Goal: Complete application form

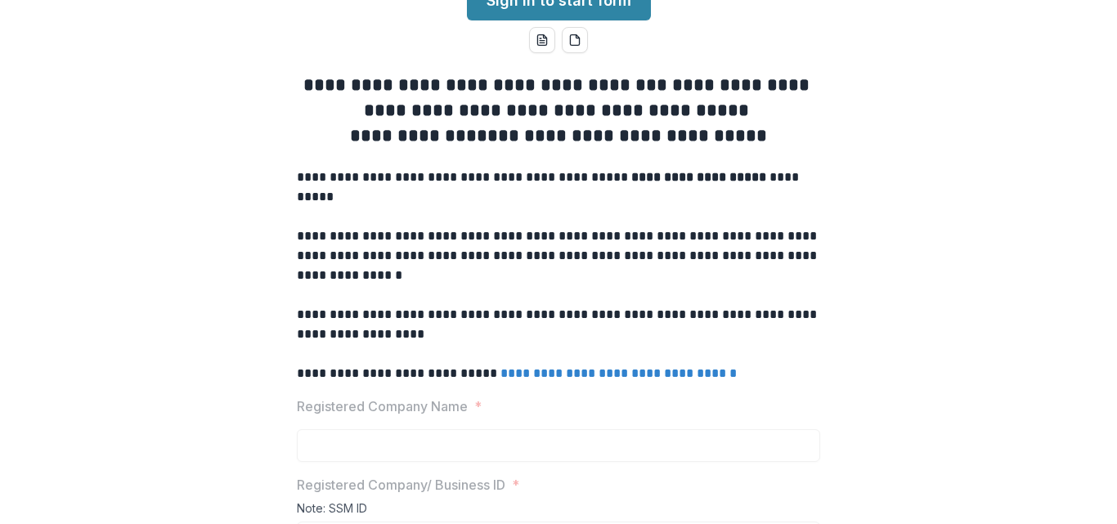
scroll to position [55, 0]
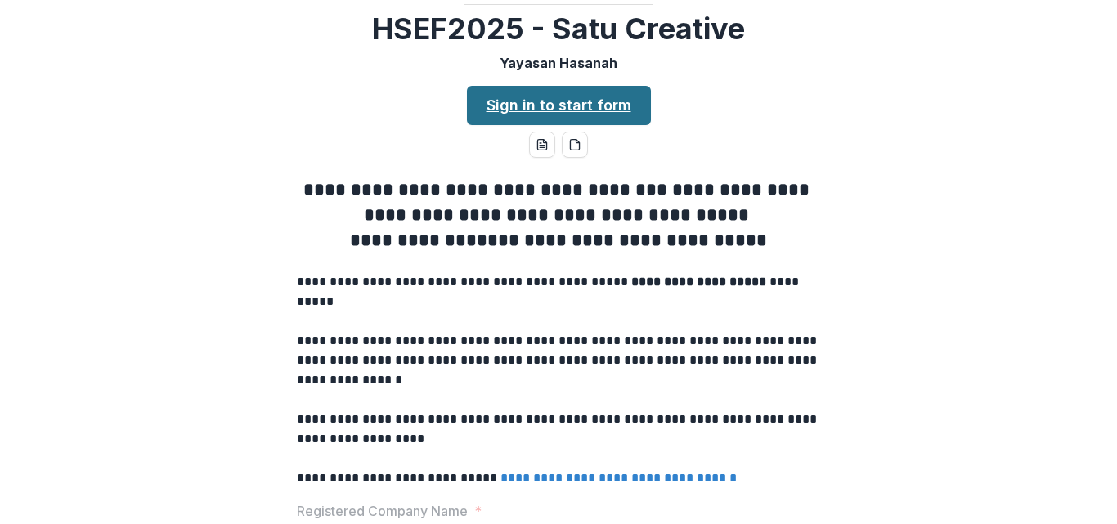
click at [595, 125] on link "Sign in to start form" at bounding box center [559, 105] width 184 height 39
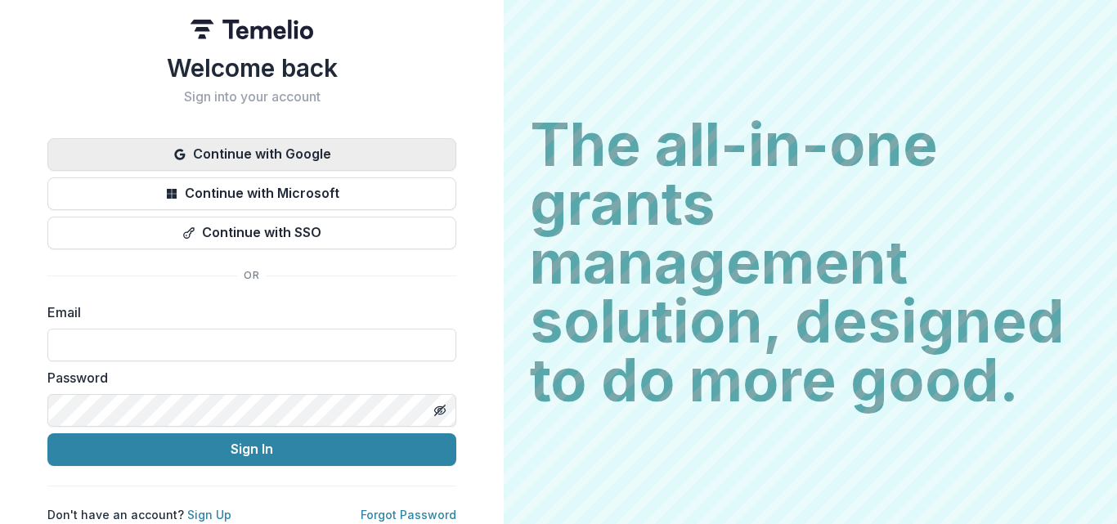
click at [278, 153] on button "Continue with Google" at bounding box center [251, 154] width 409 height 33
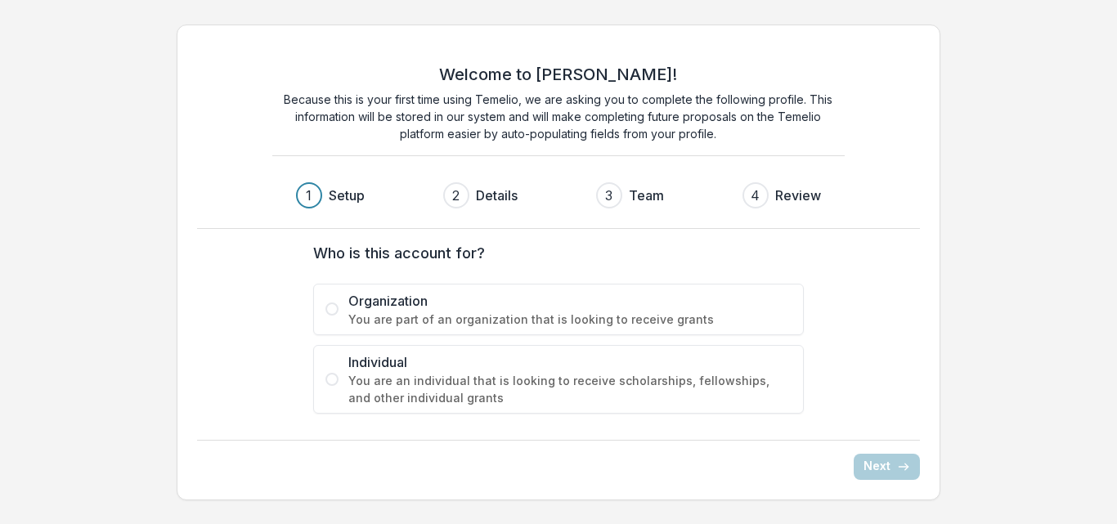
click at [334, 313] on span at bounding box center [331, 309] width 13 height 13
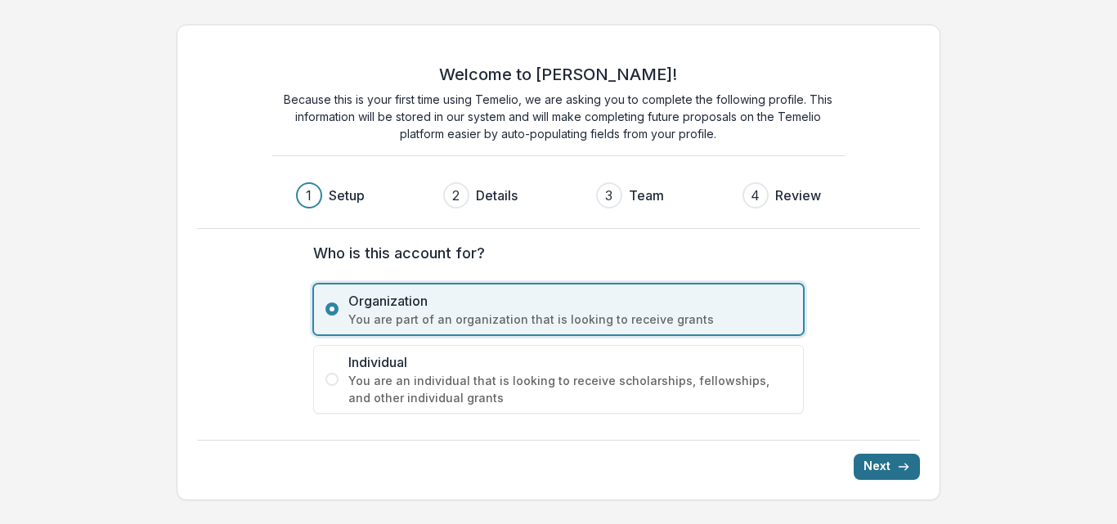
click at [886, 472] on button "Next" at bounding box center [887, 467] width 66 height 26
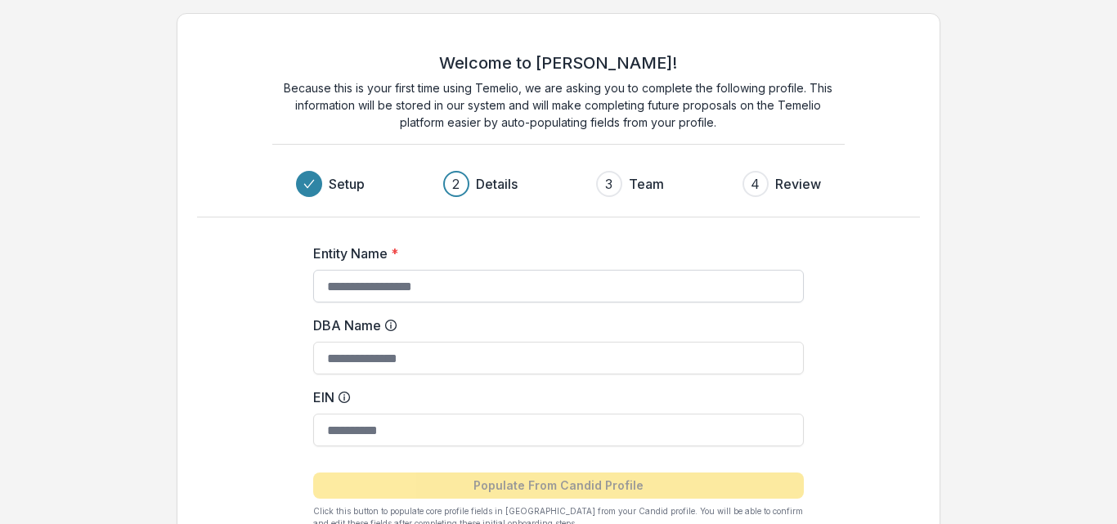
click at [401, 290] on input "Entity Name *" at bounding box center [558, 286] width 491 height 33
click at [939, 215] on div "Welcome to Temelio! Because this is your first time using Temelio, we are askin…" at bounding box center [559, 314] width 764 height 603
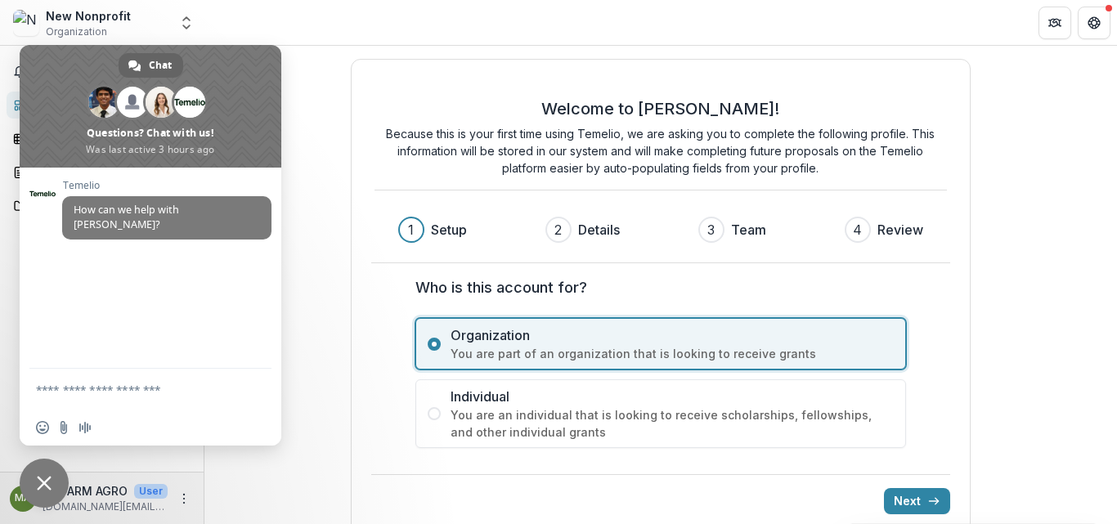
click at [244, 35] on header at bounding box center [660, 22] width 913 height 45
click at [351, 377] on div "Welcome to Temelio! Because this is your first time using Temelio, we are askin…" at bounding box center [661, 297] width 621 height 476
click at [43, 485] on span "Close chat" at bounding box center [44, 483] width 15 height 15
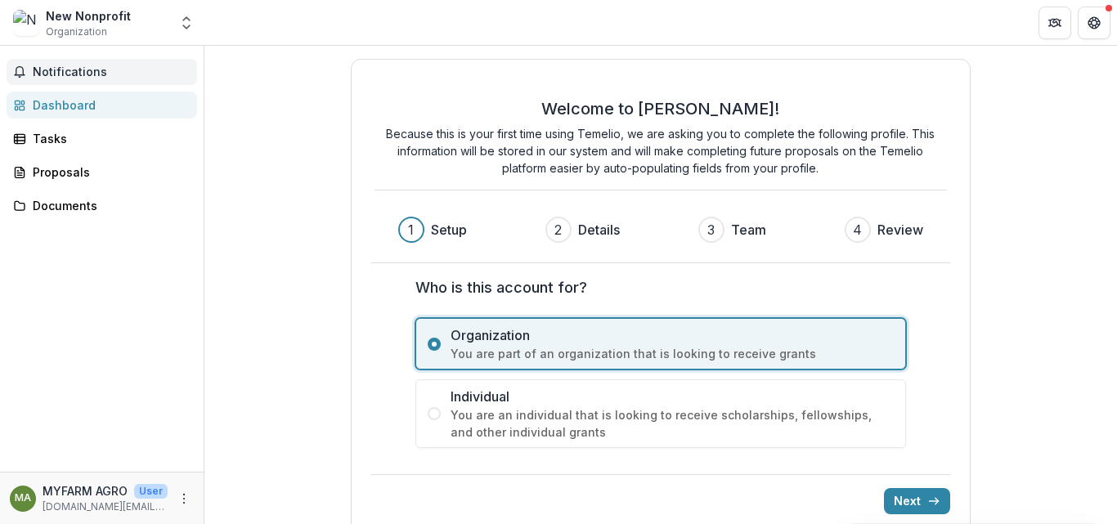
click at [72, 81] on button "Notifications" at bounding box center [102, 72] width 191 height 26
click at [195, 22] on button "Open entity switcher" at bounding box center [186, 23] width 23 height 33
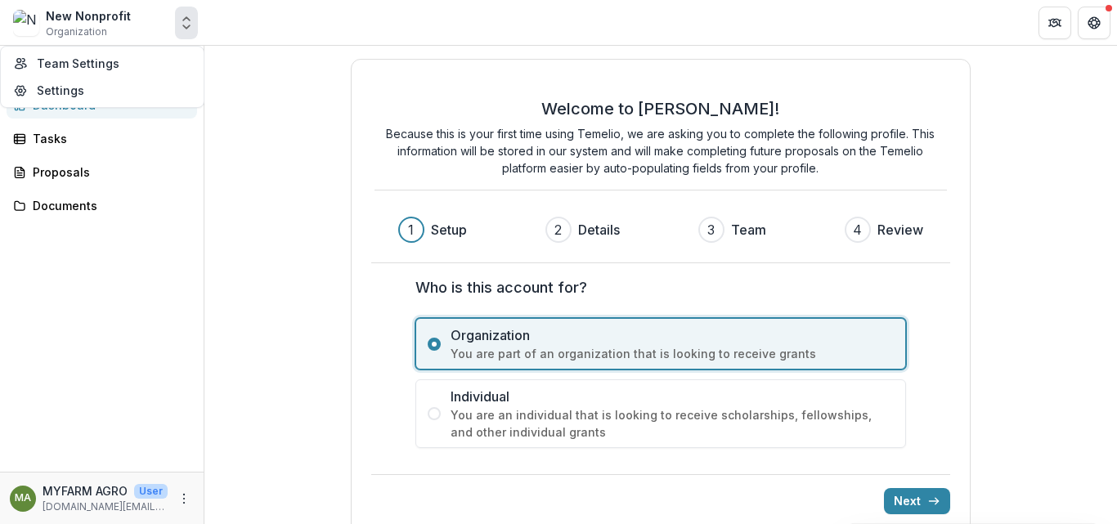
click at [195, 22] on button "Open entity switcher" at bounding box center [186, 23] width 23 height 33
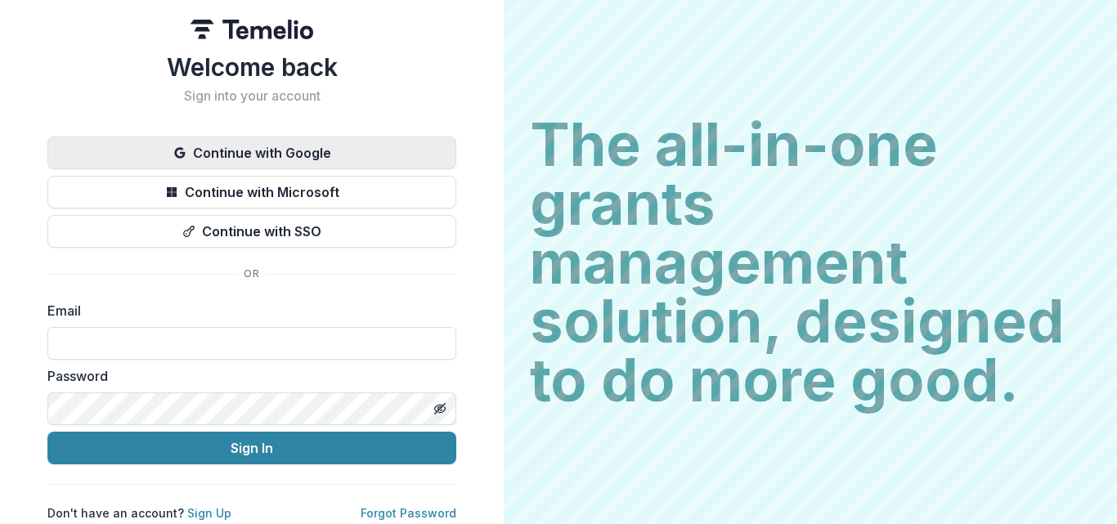
click at [330, 158] on button "Continue with Google" at bounding box center [251, 153] width 409 height 33
click at [284, 153] on button "Continue with Google" at bounding box center [251, 153] width 409 height 33
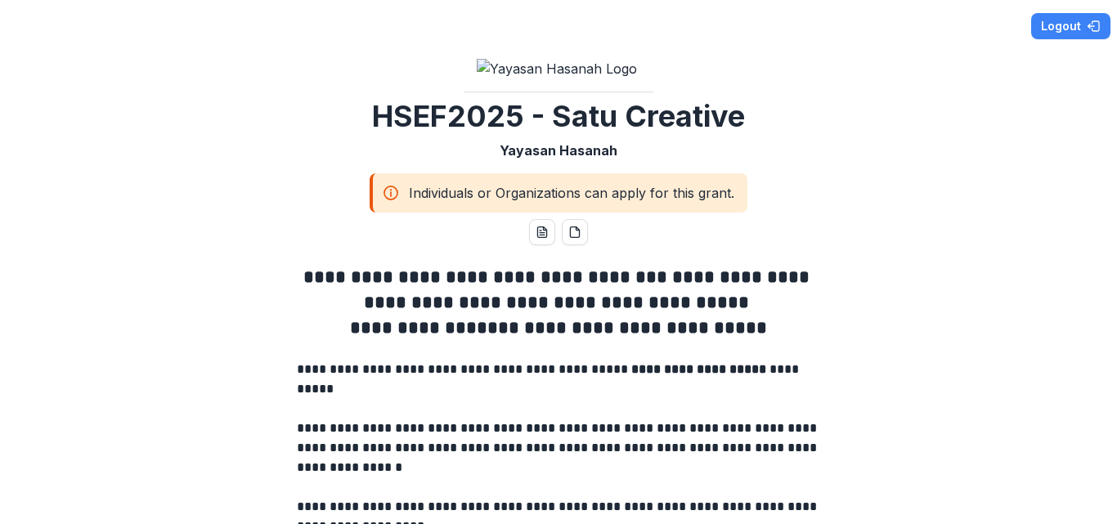
click at [384, 200] on circle at bounding box center [390, 192] width 13 height 13
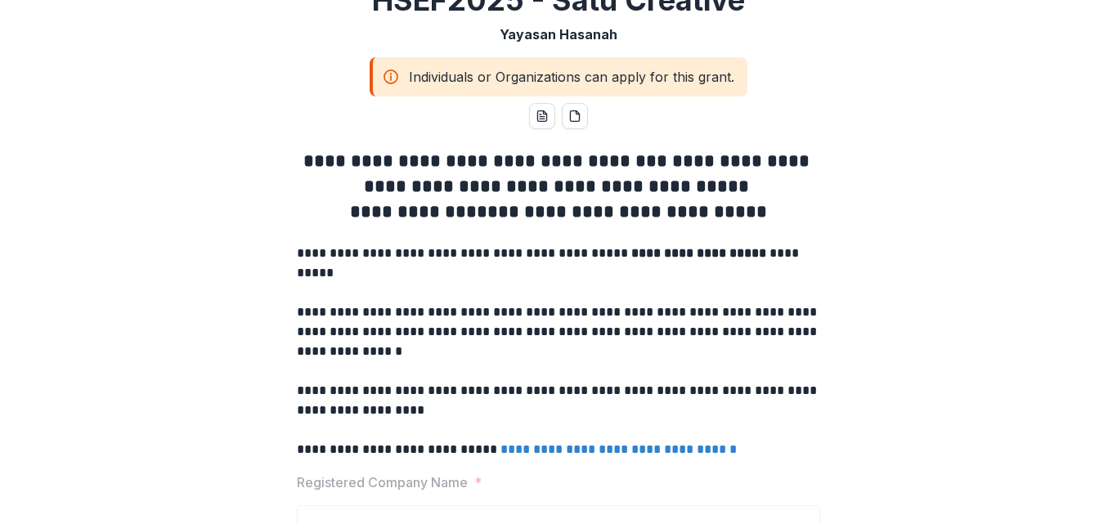
scroll to position [382, 0]
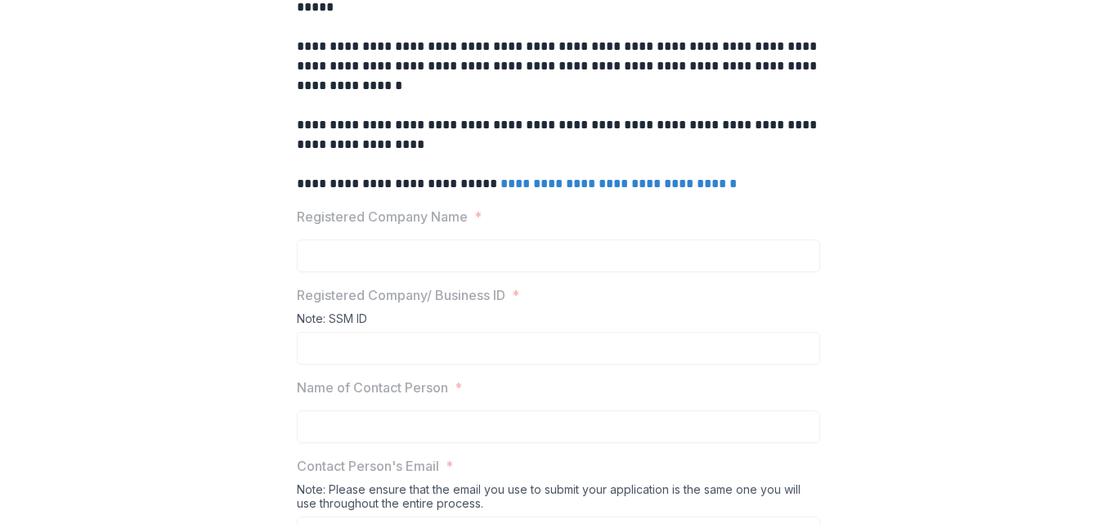
click at [402, 226] on p "Registered Company Name" at bounding box center [382, 217] width 171 height 20
click at [479, 272] on div "Registered Company Name *" at bounding box center [558, 239] width 523 height 65
click at [559, 190] on link "**********" at bounding box center [618, 183] width 236 height 12
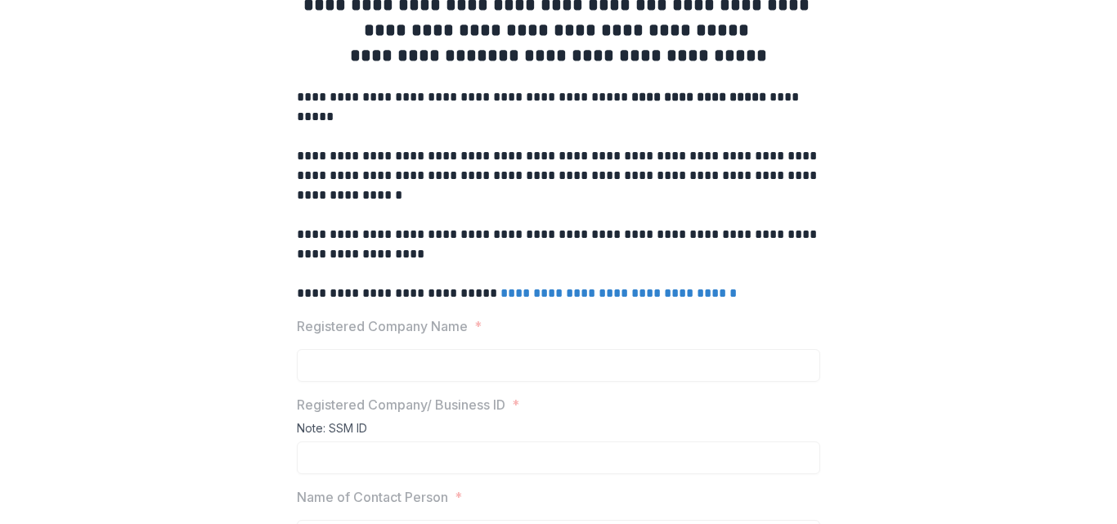
scroll to position [123, 0]
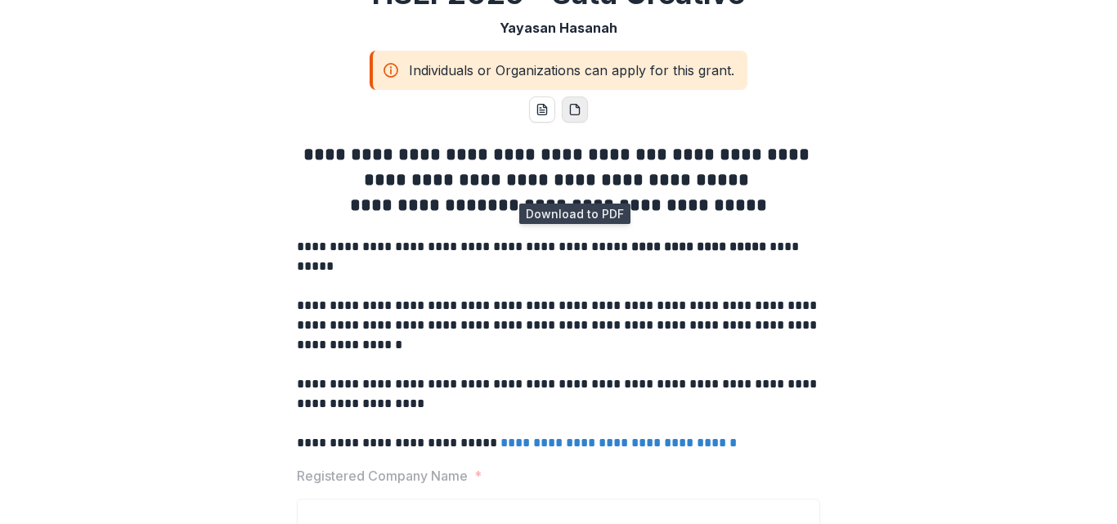
click at [577, 116] on icon "pdf-download" at bounding box center [574, 109] width 13 height 13
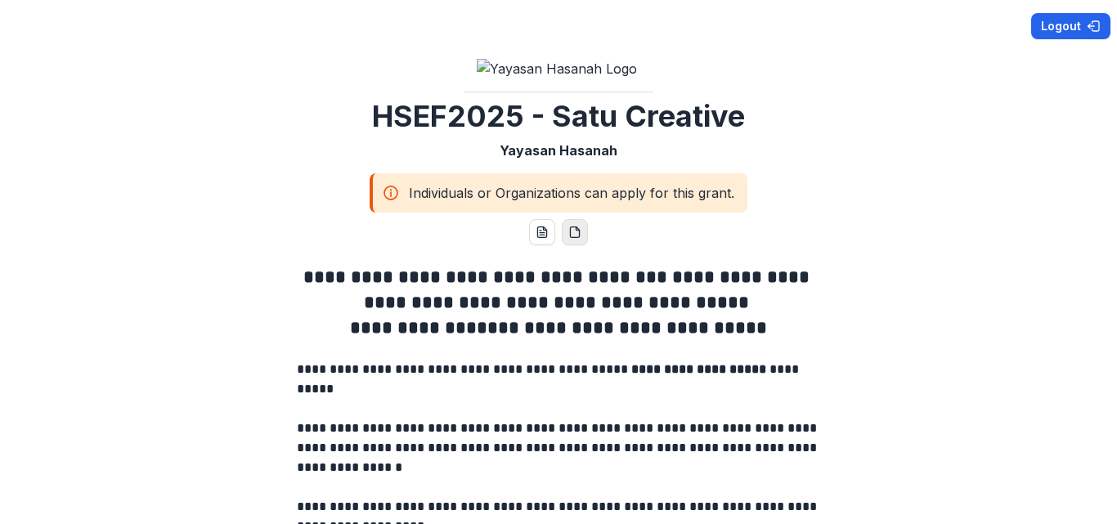
click at [1045, 24] on button "Logout" at bounding box center [1070, 26] width 79 height 26
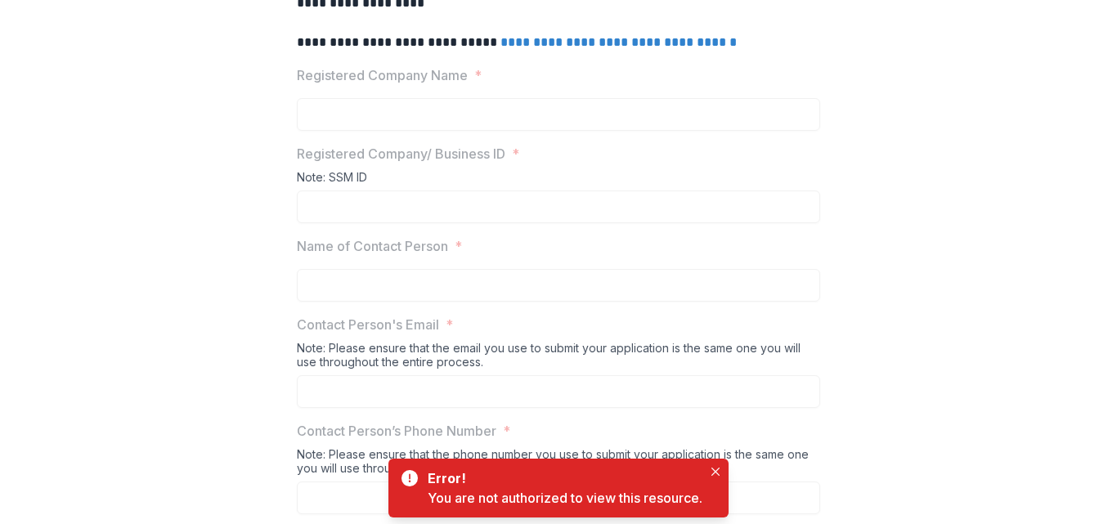
click at [406, 85] on p "Registered Company Name" at bounding box center [382, 75] width 171 height 20
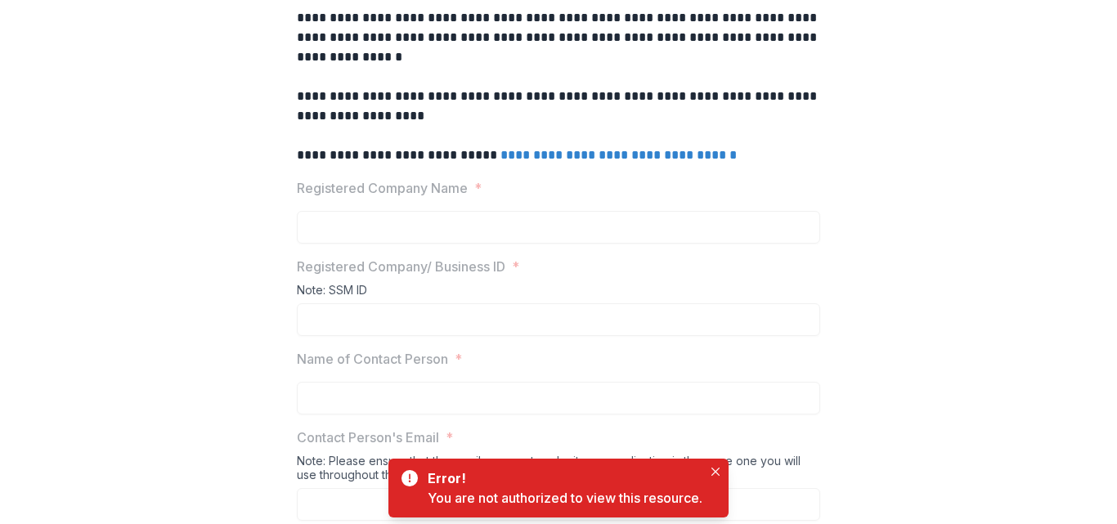
scroll to position [382, 0]
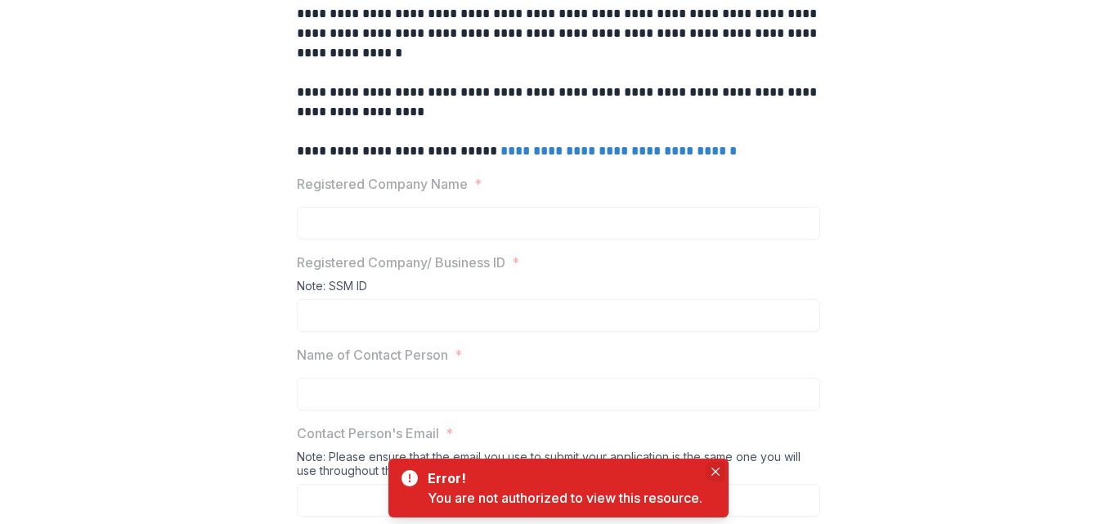
click at [716, 470] on button "Close" at bounding box center [716, 472] width 20 height 20
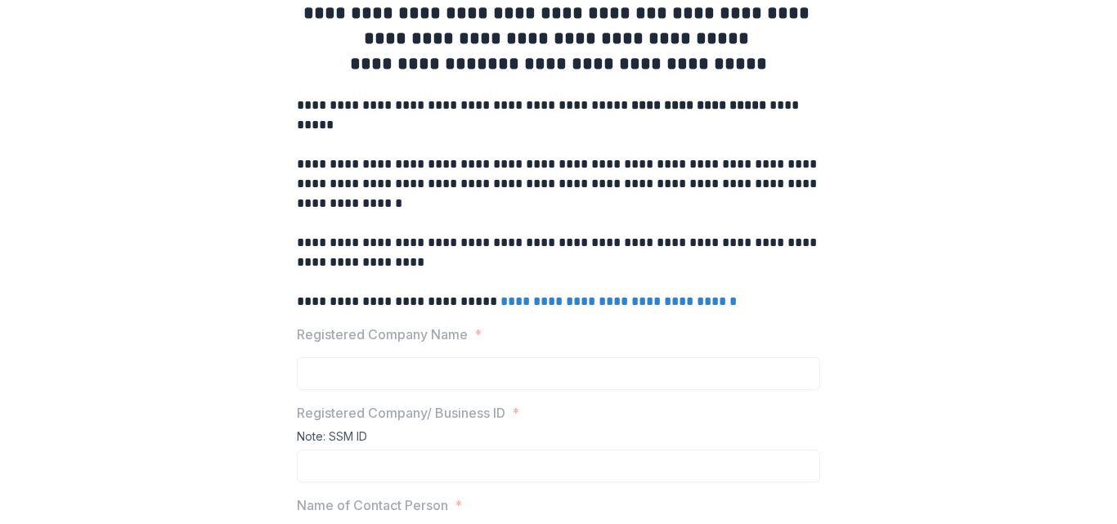
scroll to position [0, 0]
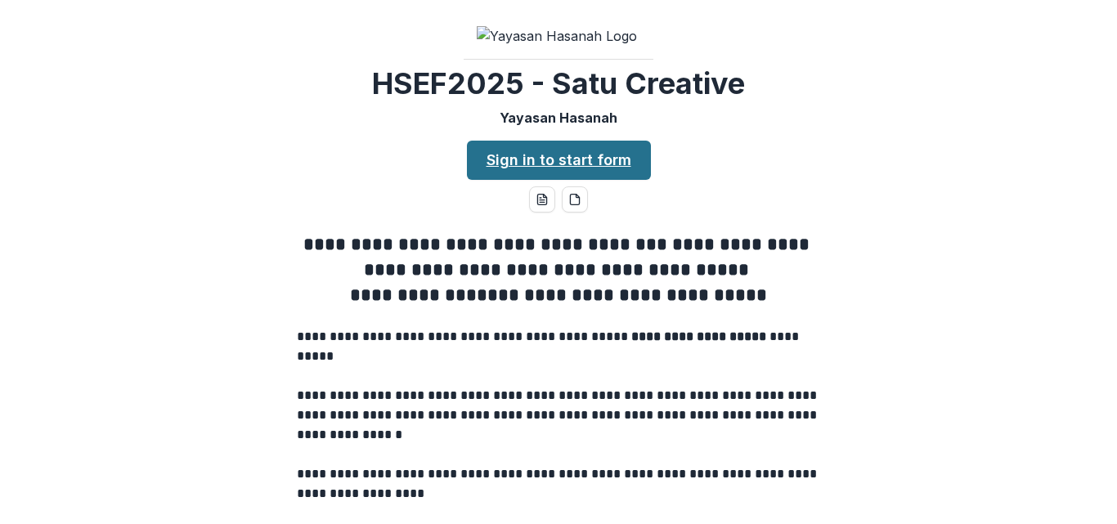
click at [589, 180] on link "Sign in to start form" at bounding box center [559, 160] width 184 height 39
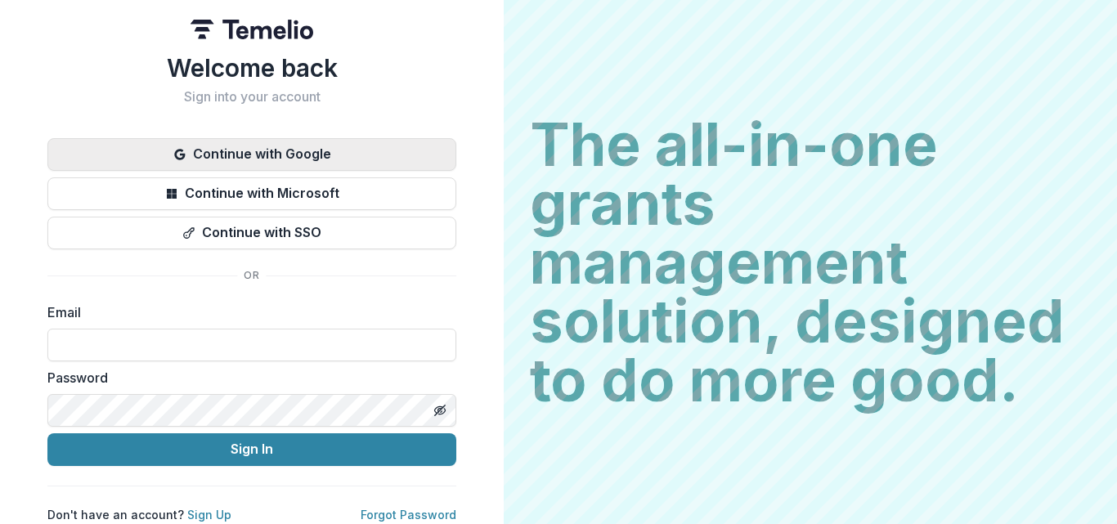
click at [275, 158] on button "Continue with Google" at bounding box center [251, 154] width 409 height 33
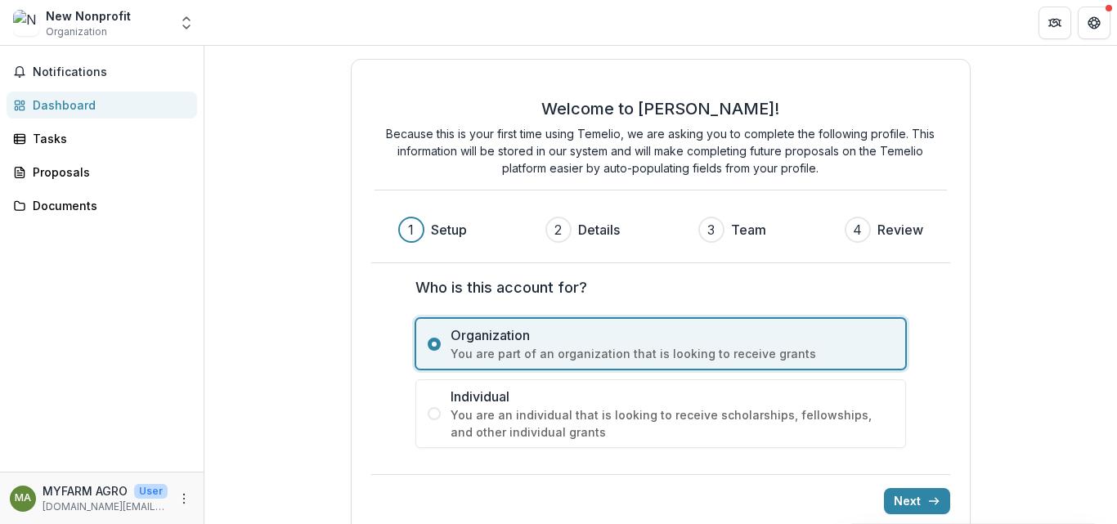
scroll to position [24, 0]
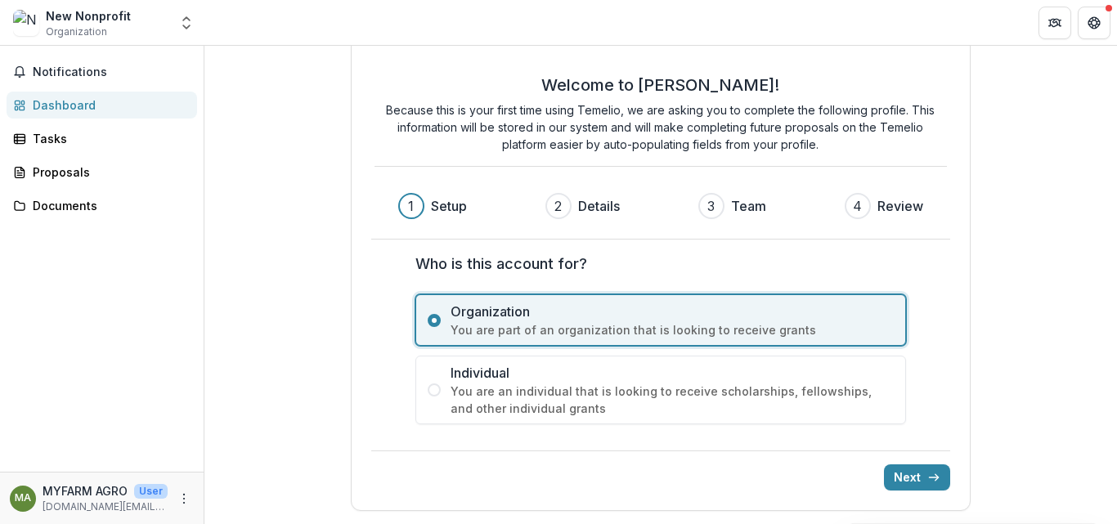
click at [480, 382] on span "Individual" at bounding box center [672, 373] width 443 height 20
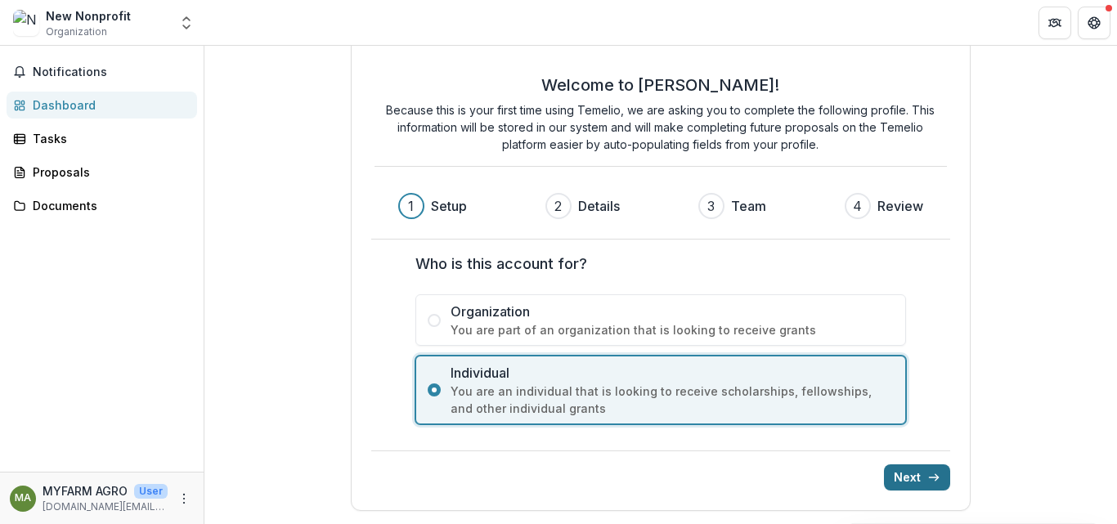
click at [936, 480] on icon "submit" at bounding box center [933, 477] width 13 height 13
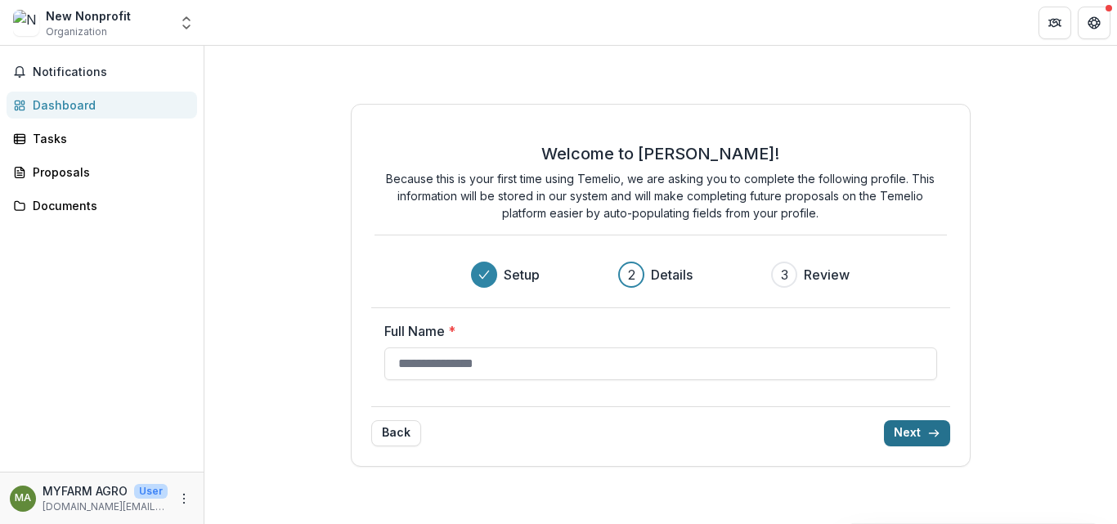
scroll to position [0, 0]
click at [529, 356] on input "Full Name *" at bounding box center [661, 364] width 554 height 33
type input "*******"
drag, startPoint x: 938, startPoint y: 418, endPoint x: 936, endPoint y: 437, distance: 19.7
click at [936, 437] on div "Back Next" at bounding box center [661, 426] width 580 height 40
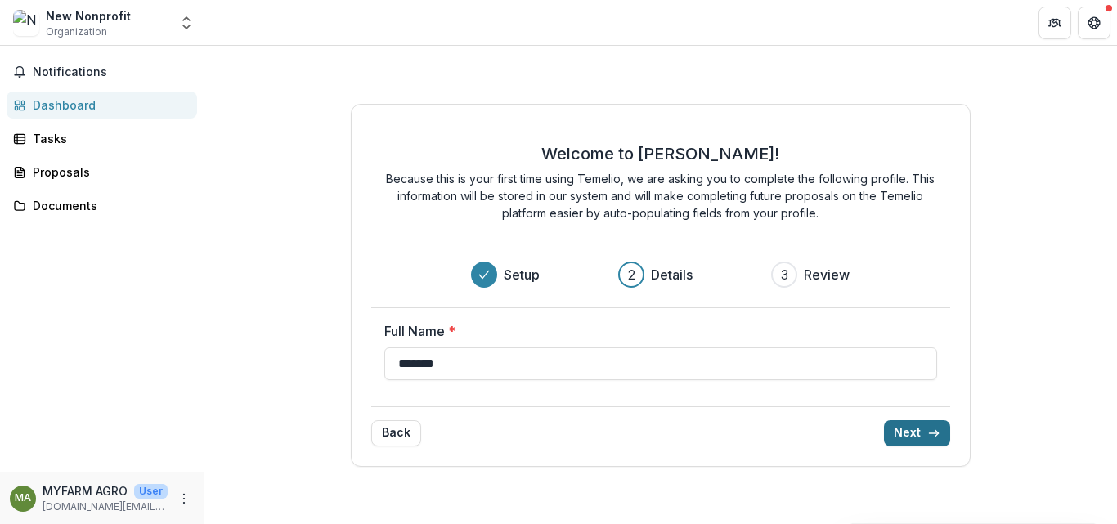
click at [936, 437] on icon "submit" at bounding box center [933, 433] width 13 height 13
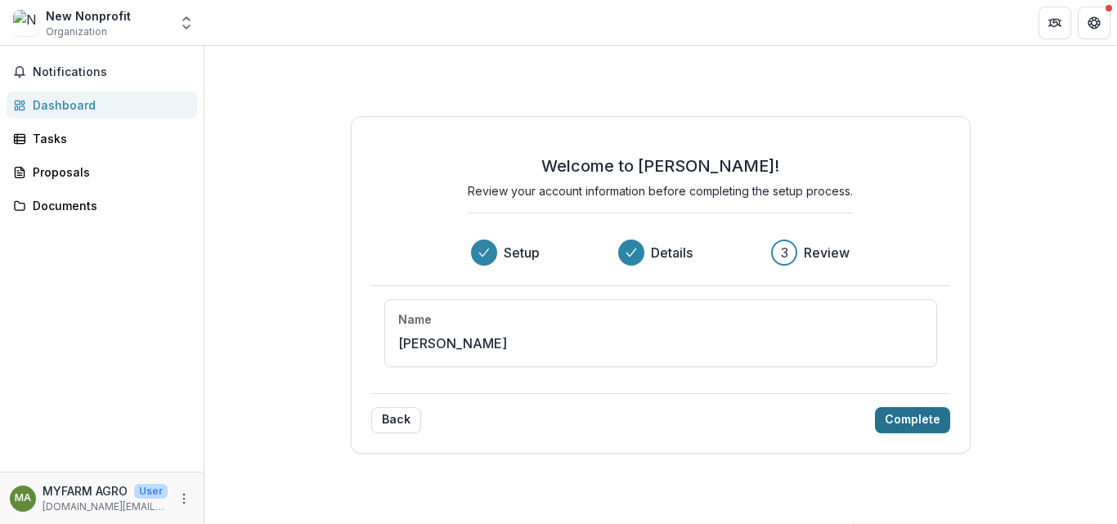
click at [637, 249] on icon "Progress" at bounding box center [631, 252] width 13 height 13
click at [482, 244] on div "Progress" at bounding box center [484, 253] width 26 height 26
click at [400, 434] on div "Welcome to [PERSON_NAME]! Review your account information before completing the…" at bounding box center [661, 285] width 621 height 338
click at [395, 413] on button "Back" at bounding box center [396, 420] width 50 height 26
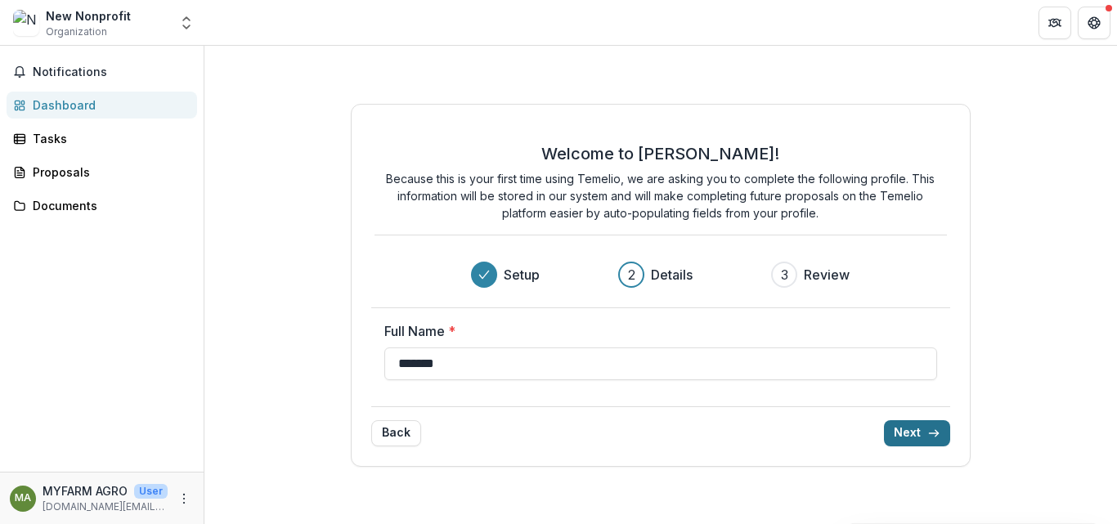
click at [905, 421] on button "Next" at bounding box center [917, 433] width 66 height 26
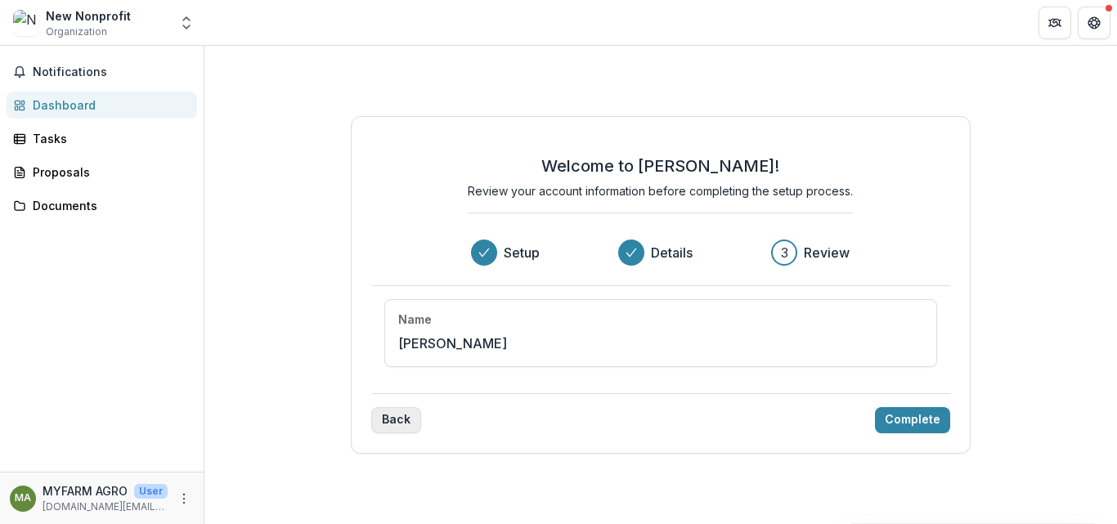
click at [390, 410] on button "Back" at bounding box center [396, 420] width 50 height 26
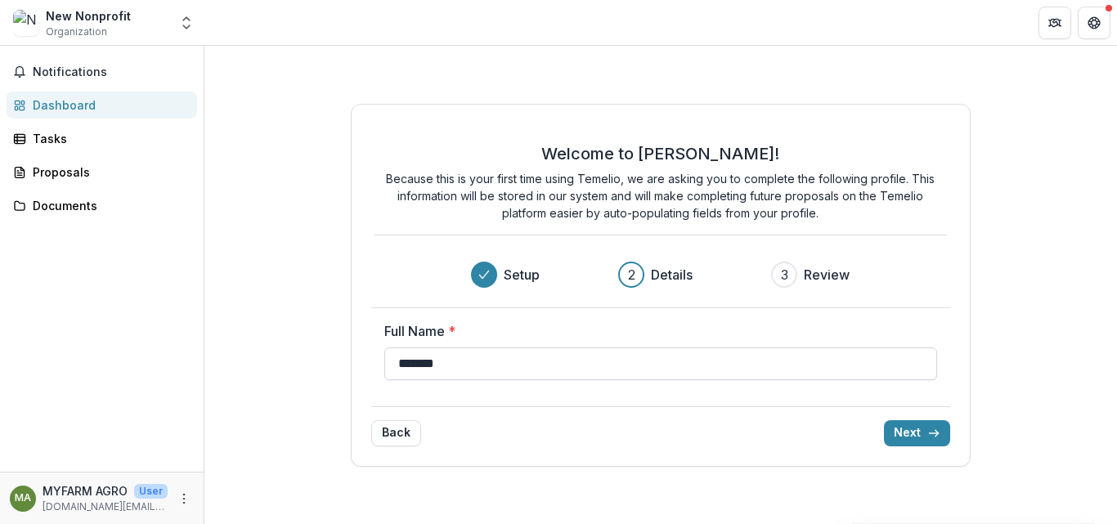
click at [490, 351] on input "*******" at bounding box center [661, 364] width 554 height 33
type input "**********"
click at [910, 431] on button "Next" at bounding box center [917, 433] width 66 height 26
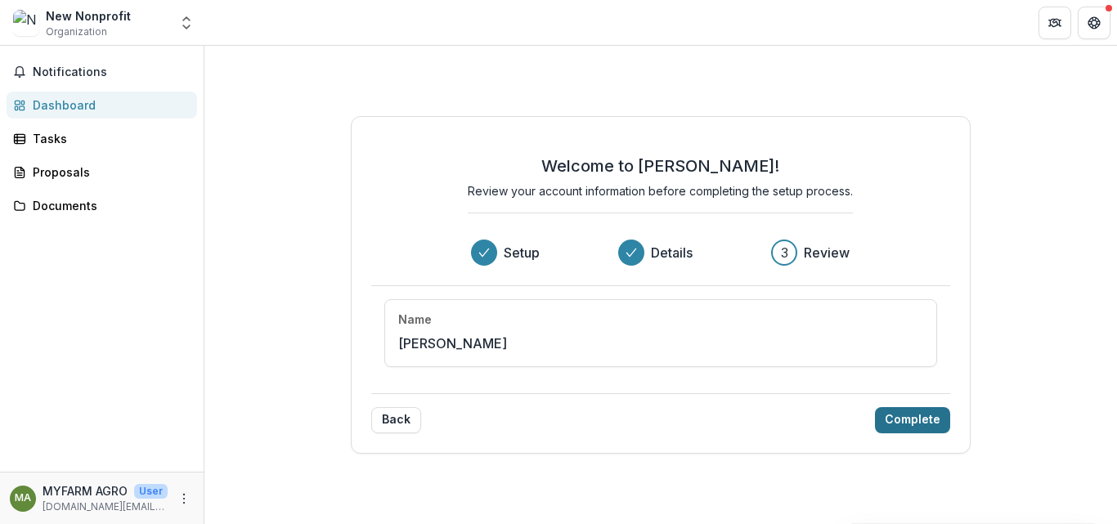
click at [907, 424] on button "Complete" at bounding box center [912, 420] width 75 height 26
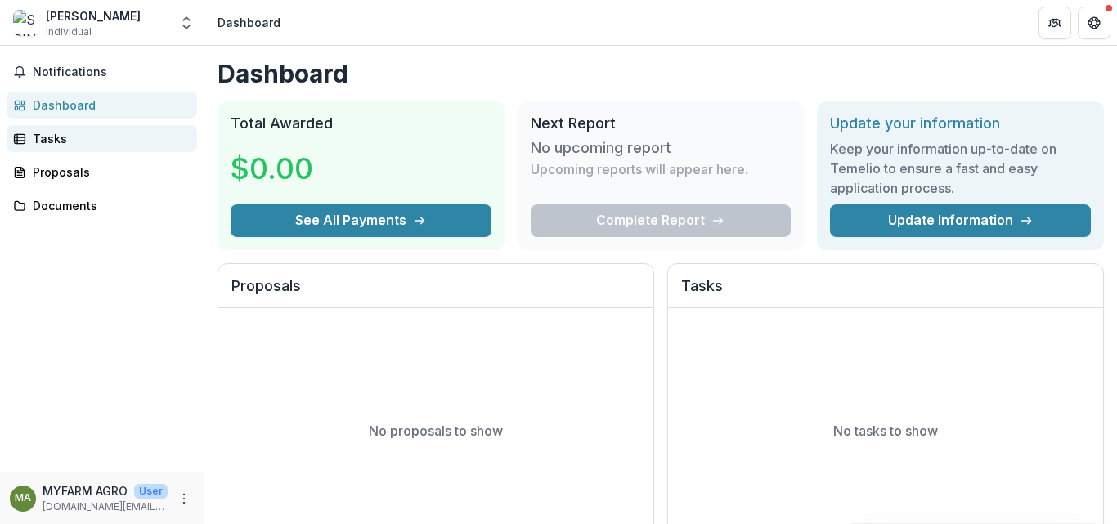
click at [55, 141] on div "Tasks" at bounding box center [108, 138] width 151 height 17
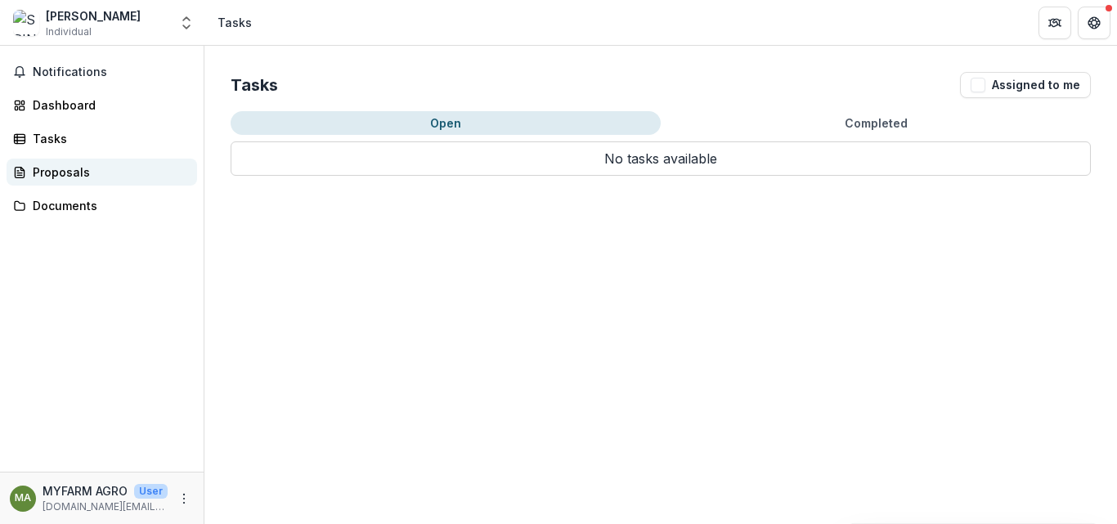
click at [61, 181] on link "Proposals" at bounding box center [102, 172] width 191 height 27
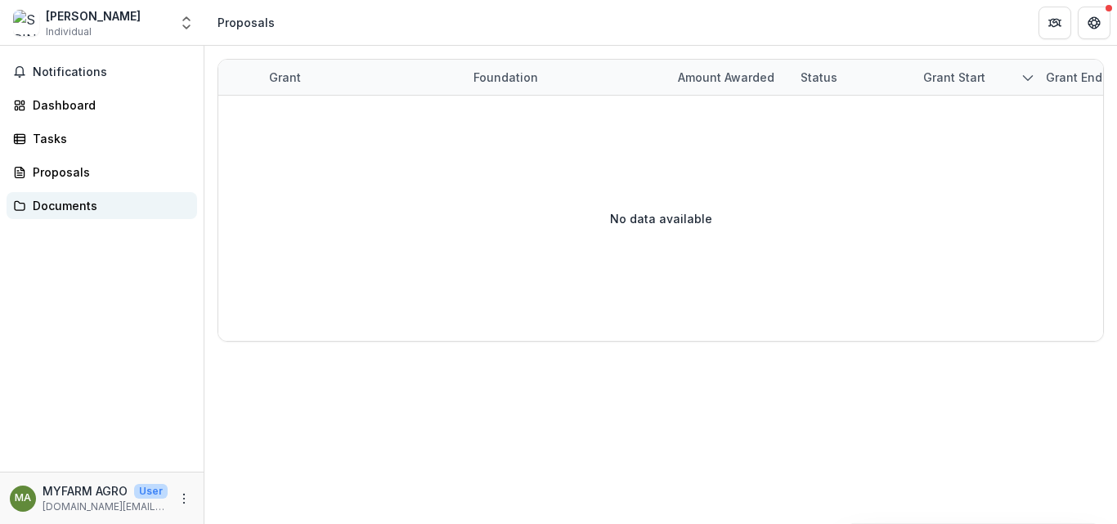
click at [79, 205] on div "Documents" at bounding box center [108, 205] width 151 height 17
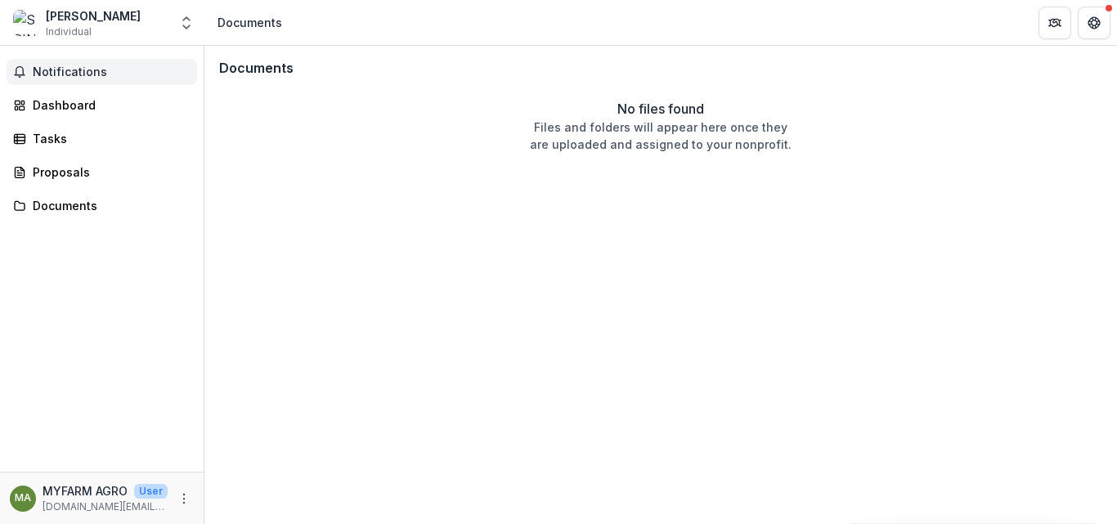
click at [92, 70] on span "Notifications" at bounding box center [112, 72] width 158 height 14
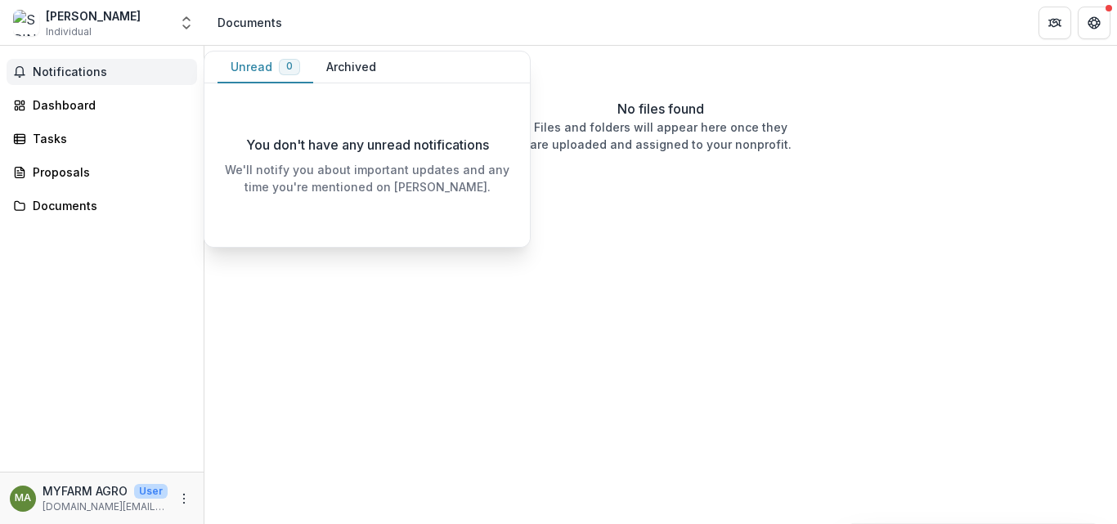
click at [92, 83] on button "Notifications" at bounding box center [102, 72] width 191 height 26
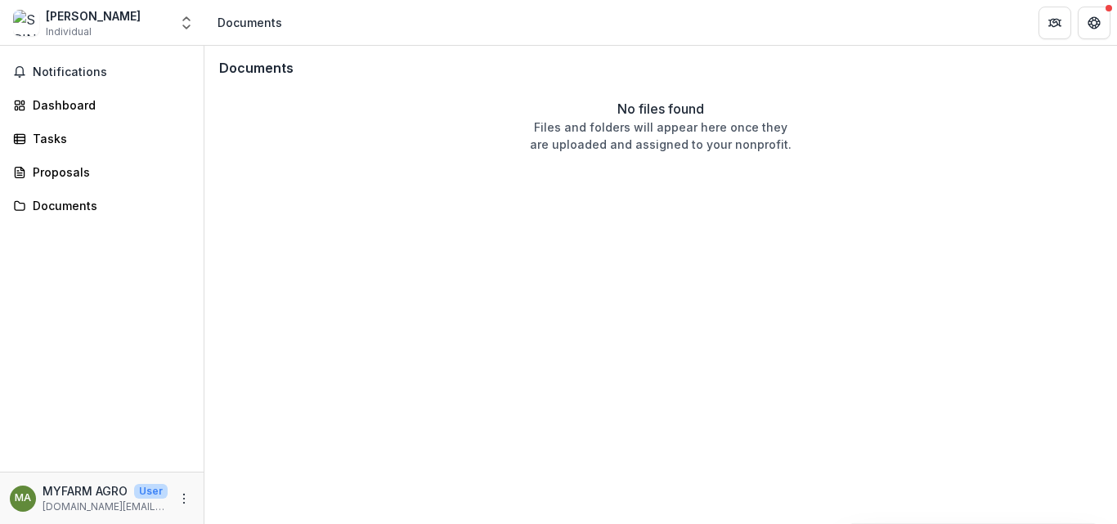
click at [173, 17] on div "[PERSON_NAME] Individual Nonprofits New Nonprofit Team Settings Settings" at bounding box center [102, 23] width 191 height 33
click at [179, 17] on icon "Open entity switcher" at bounding box center [186, 23] width 16 height 16
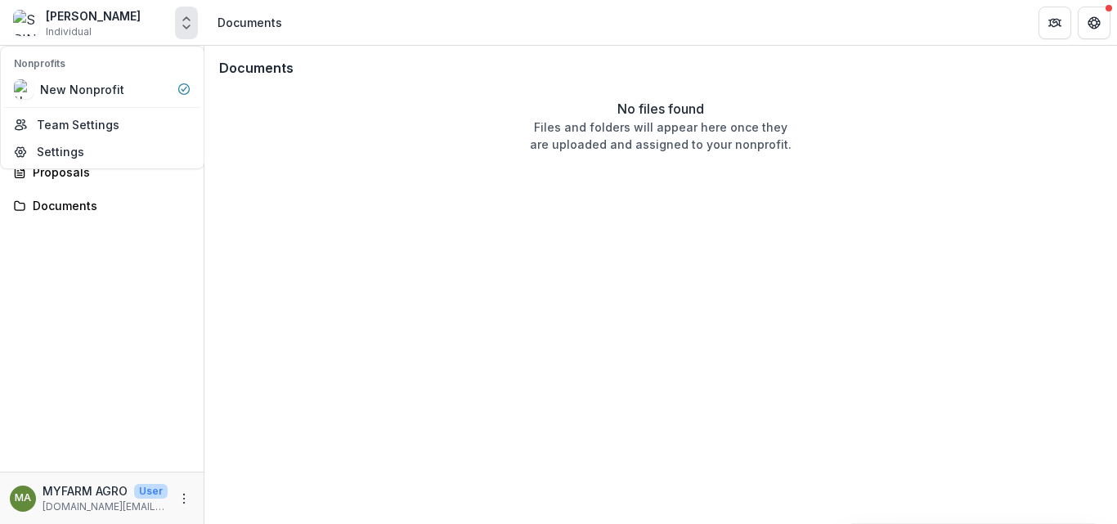
click at [186, 38] on button "Open entity switcher" at bounding box center [186, 23] width 23 height 33
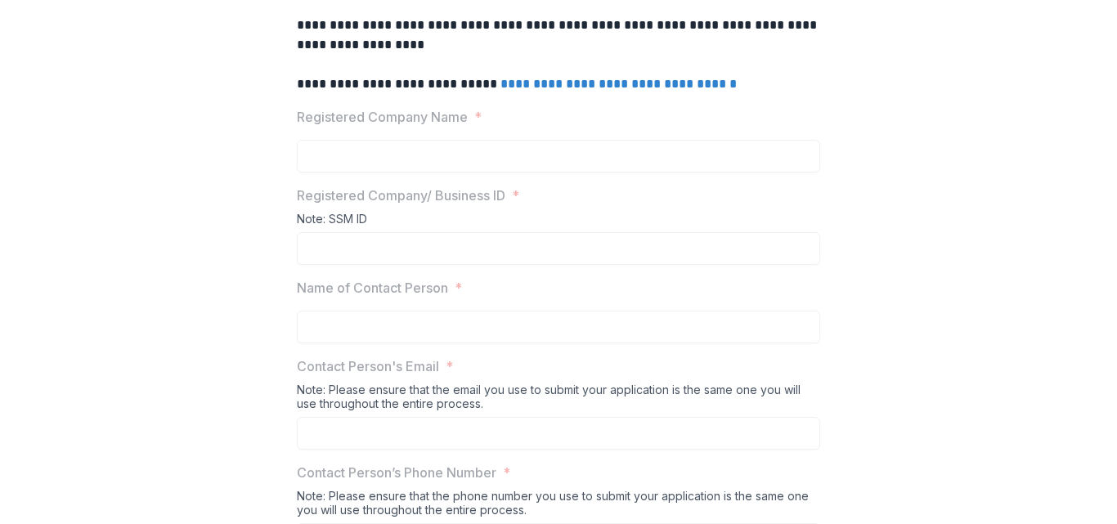
scroll to position [491, 0]
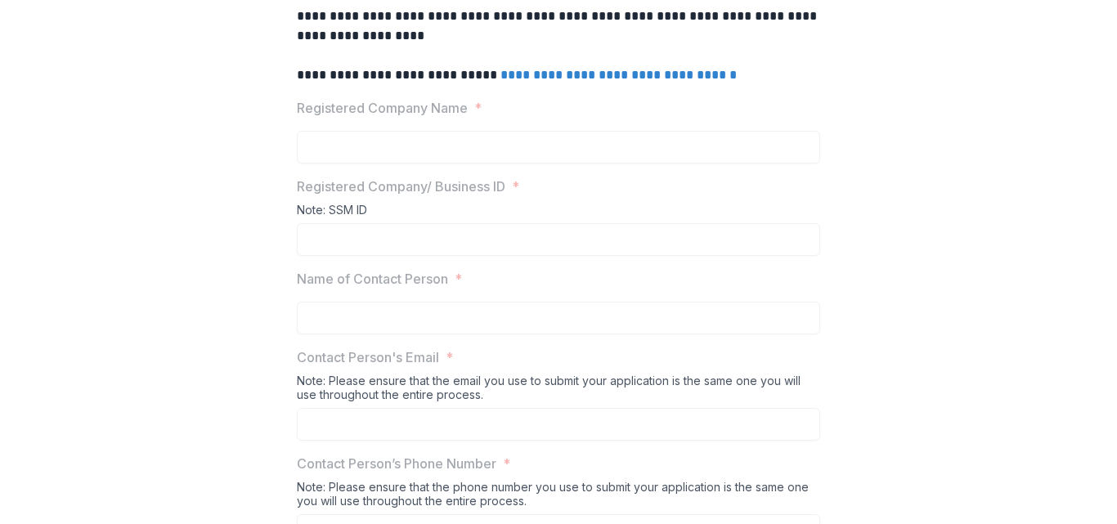
click at [372, 131] on div at bounding box center [558, 127] width 523 height 7
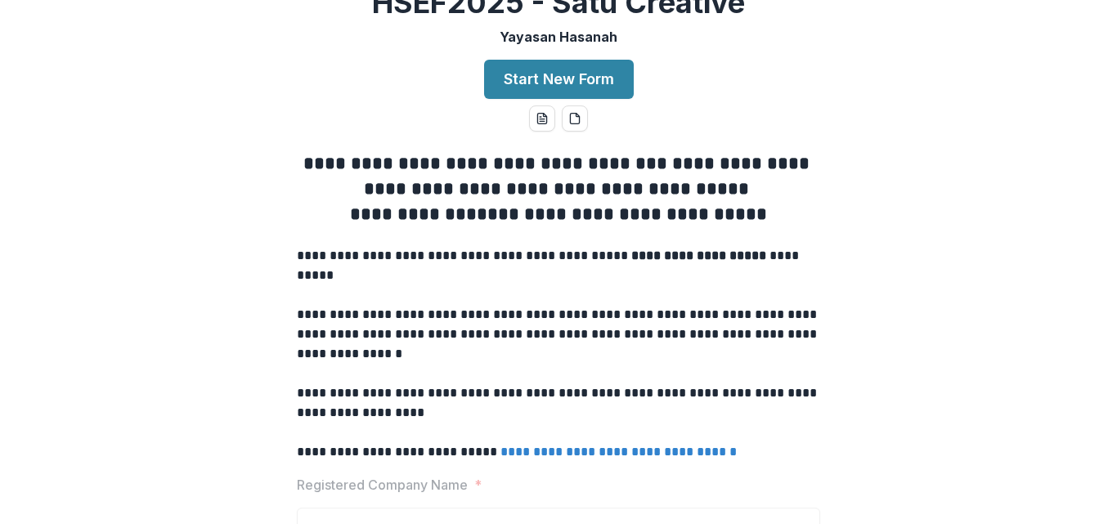
scroll to position [55, 0]
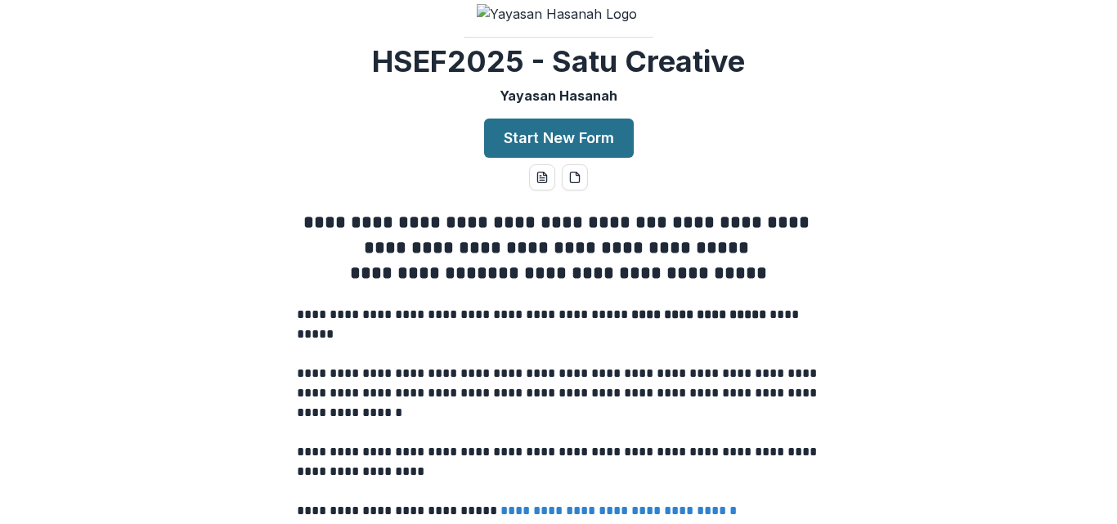
click at [519, 158] on button "Start New Form" at bounding box center [559, 138] width 150 height 39
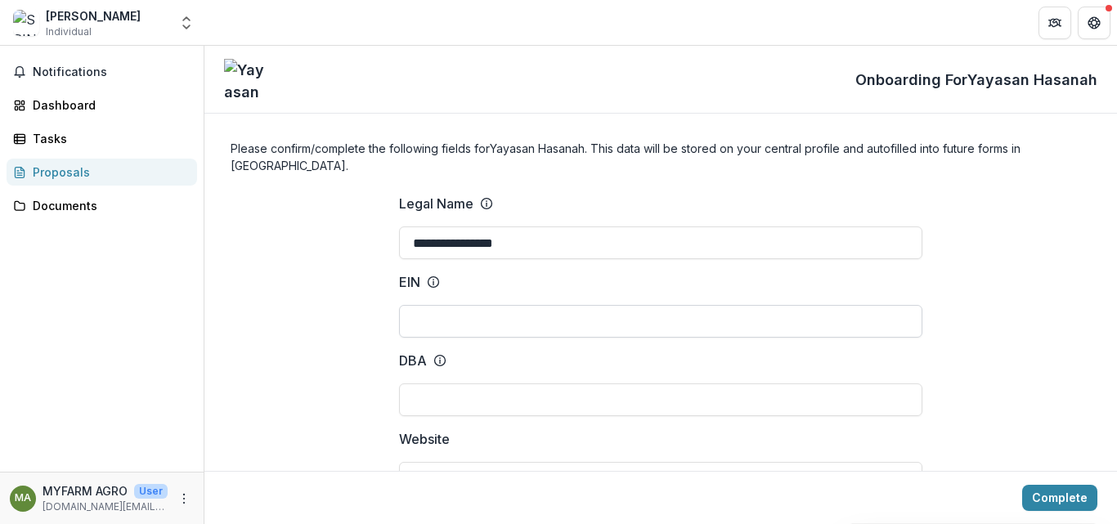
click at [488, 305] on input "EIN" at bounding box center [660, 321] width 523 height 33
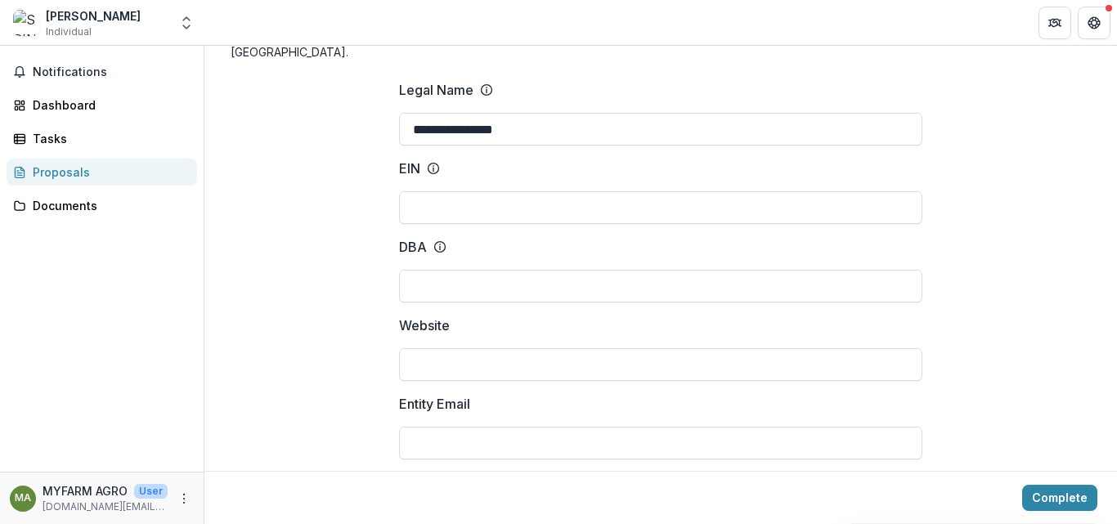
scroll to position [164, 0]
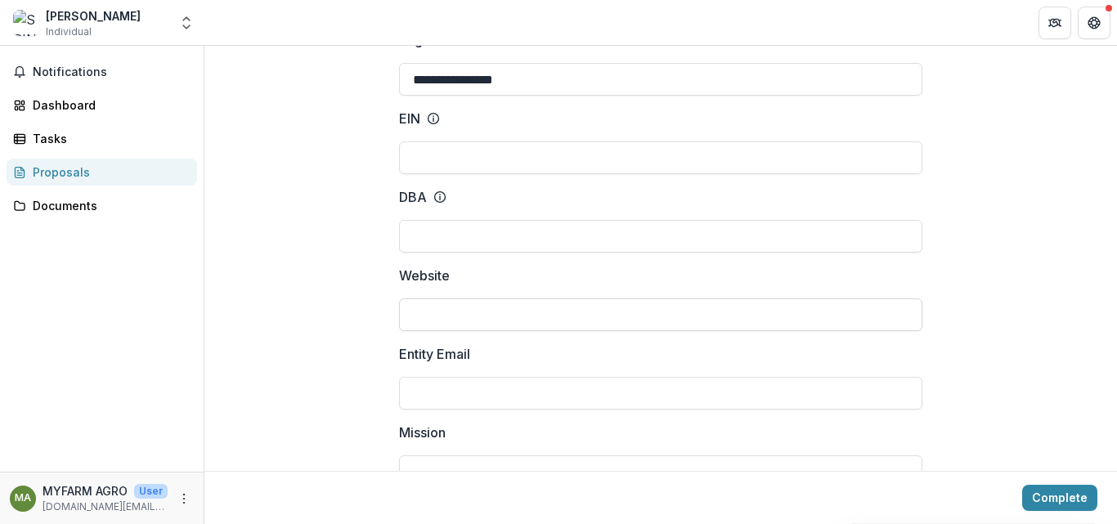
click at [444, 298] on input "Website" at bounding box center [660, 314] width 523 height 33
click at [444, 370] on div at bounding box center [660, 373] width 523 height 7
click at [446, 377] on input "Entity Email" at bounding box center [660, 393] width 523 height 33
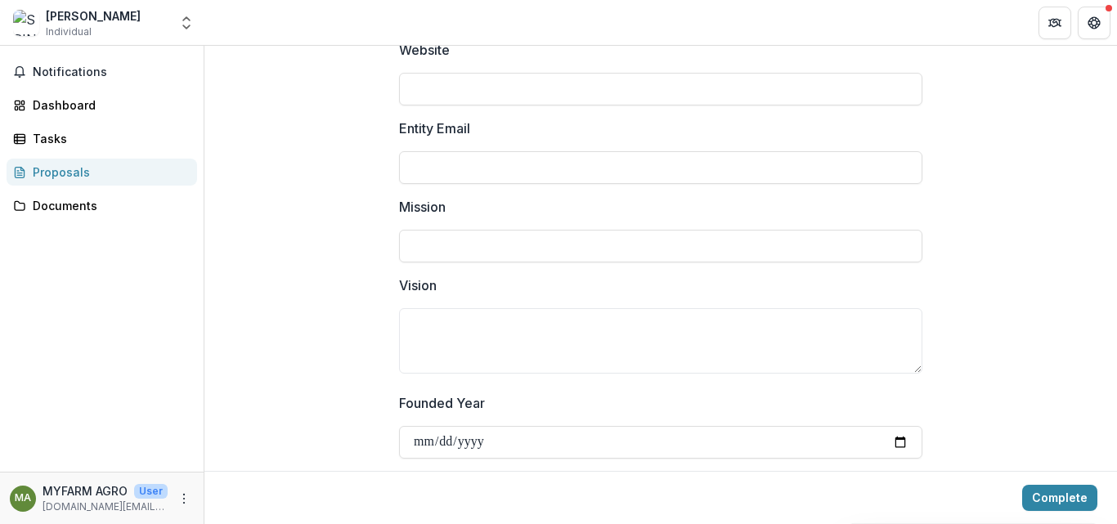
scroll to position [436, 0]
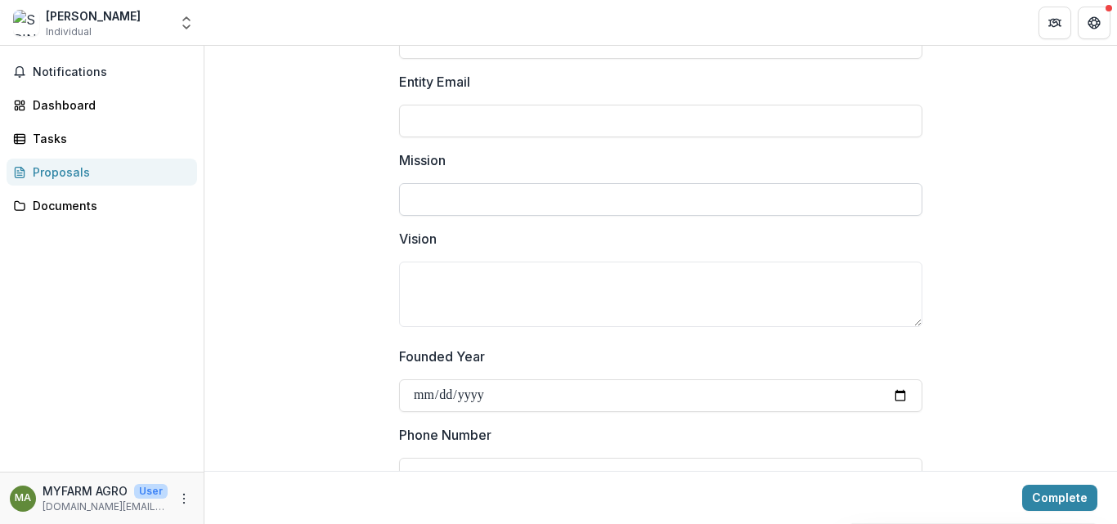
click at [431, 183] on input "Mission" at bounding box center [660, 199] width 523 height 33
click at [465, 273] on textarea "Vision" at bounding box center [660, 294] width 523 height 65
paste textarea "**********"
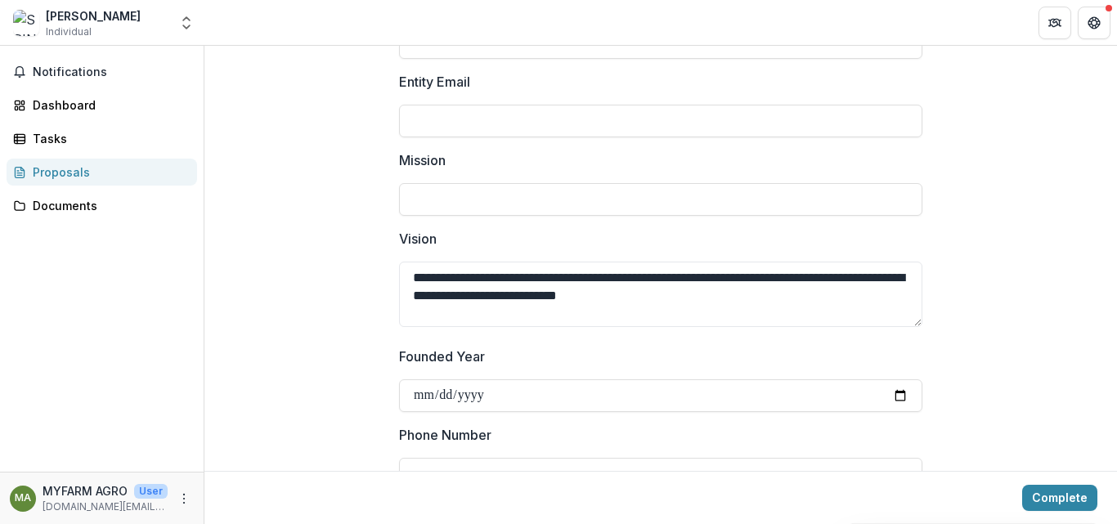
type textarea "**********"
click at [421, 191] on input "Mission" at bounding box center [660, 199] width 523 height 33
paste input "**********"
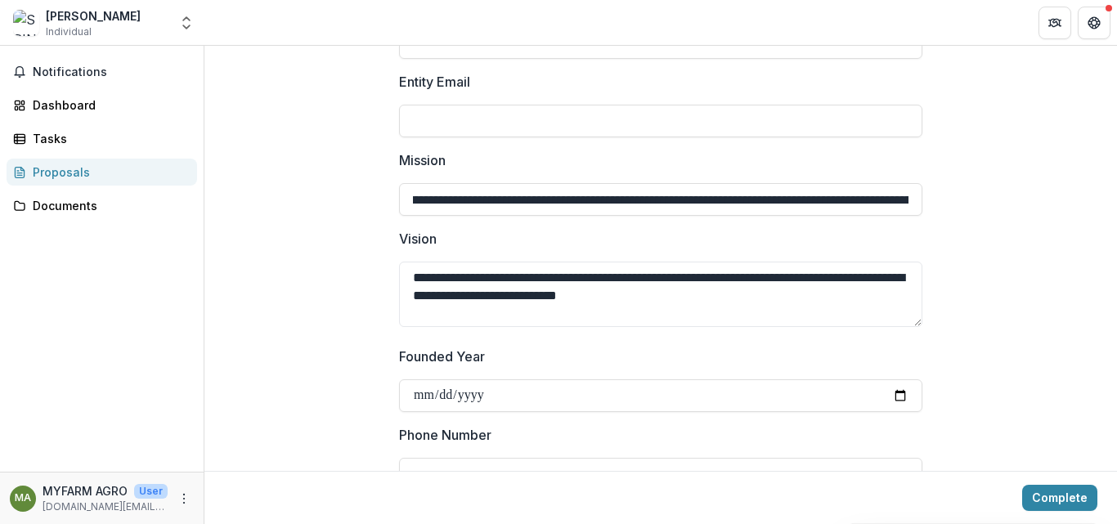
scroll to position [0, 0]
drag, startPoint x: 908, startPoint y: 186, endPoint x: 312, endPoint y: 188, distance: 596.9
click at [399, 185] on input "**********" at bounding box center [660, 199] width 523 height 33
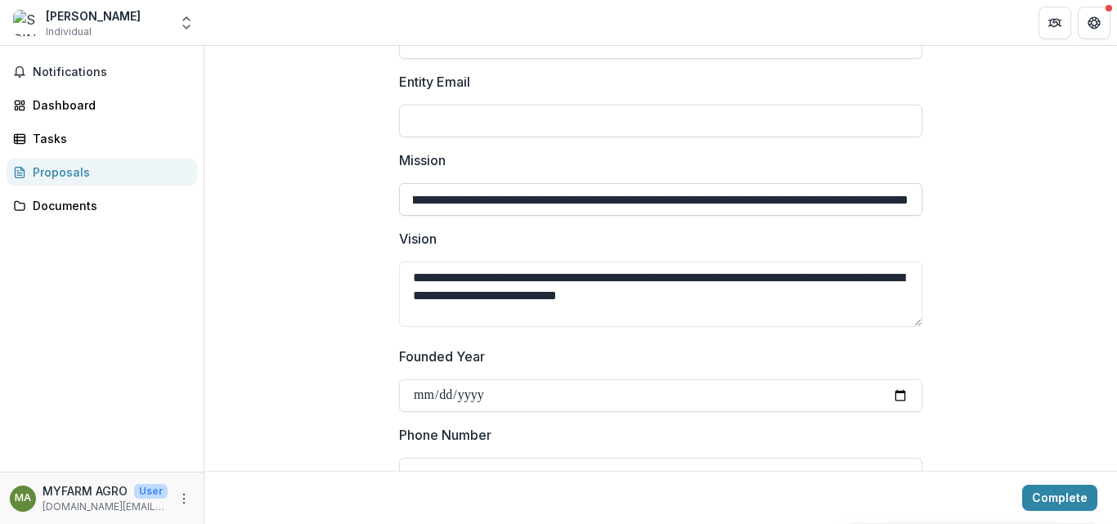
click at [529, 183] on input "**********" at bounding box center [660, 199] width 523 height 33
click at [567, 183] on input "**********" at bounding box center [660, 199] width 523 height 33
click at [709, 183] on input "**********" at bounding box center [660, 199] width 523 height 33
drag, startPoint x: 709, startPoint y: 182, endPoint x: 889, endPoint y: 193, distance: 180.3
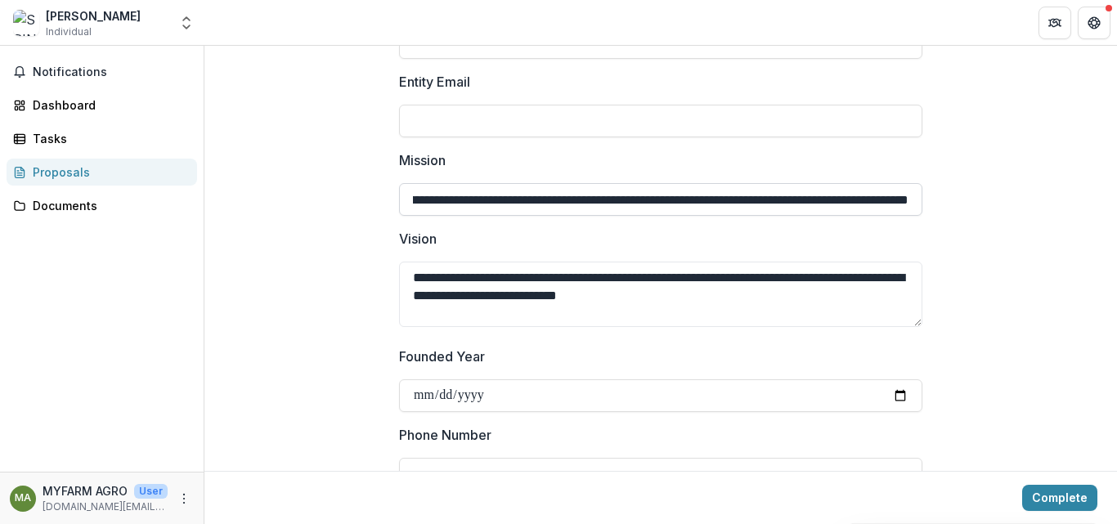
click at [863, 183] on input "**********" at bounding box center [660, 199] width 523 height 33
type input "**********"
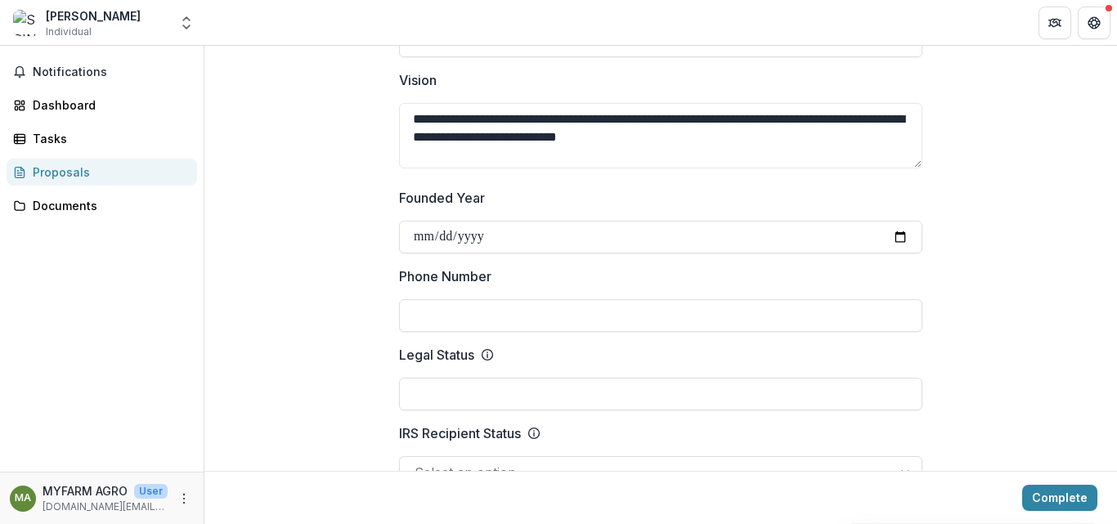
scroll to position [599, 0]
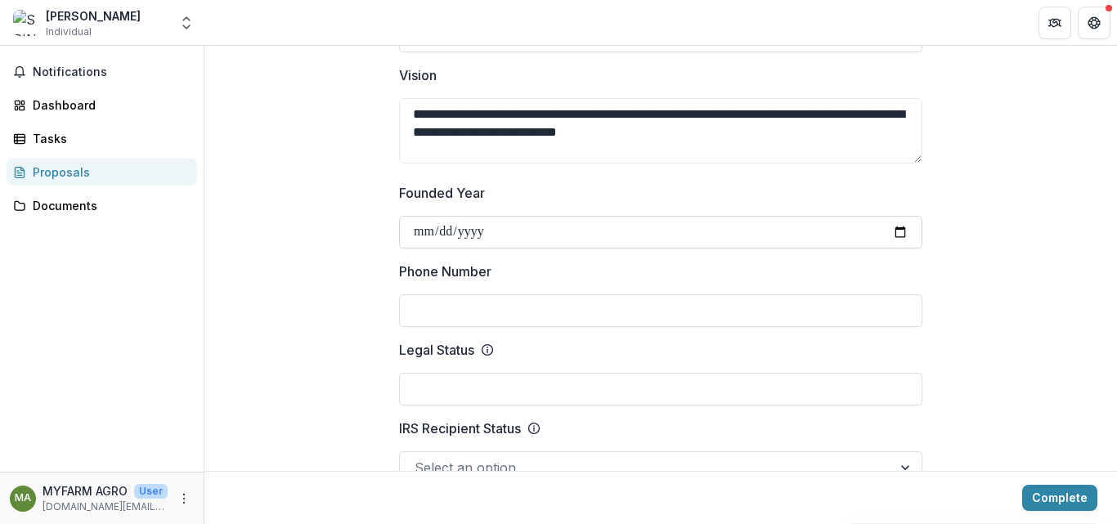
click at [545, 216] on input "Founded Year" at bounding box center [660, 232] width 523 height 33
click at [900, 216] on input "Founded Year" at bounding box center [660, 232] width 523 height 33
click at [487, 304] on input "Phone Number" at bounding box center [660, 310] width 523 height 33
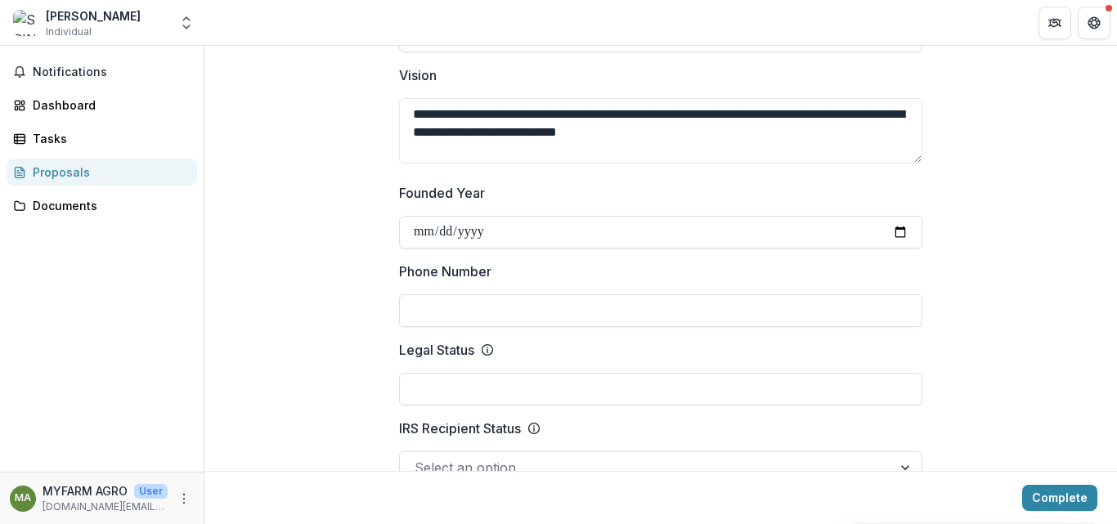
type input "**********"
type input "*****"
type input "********"
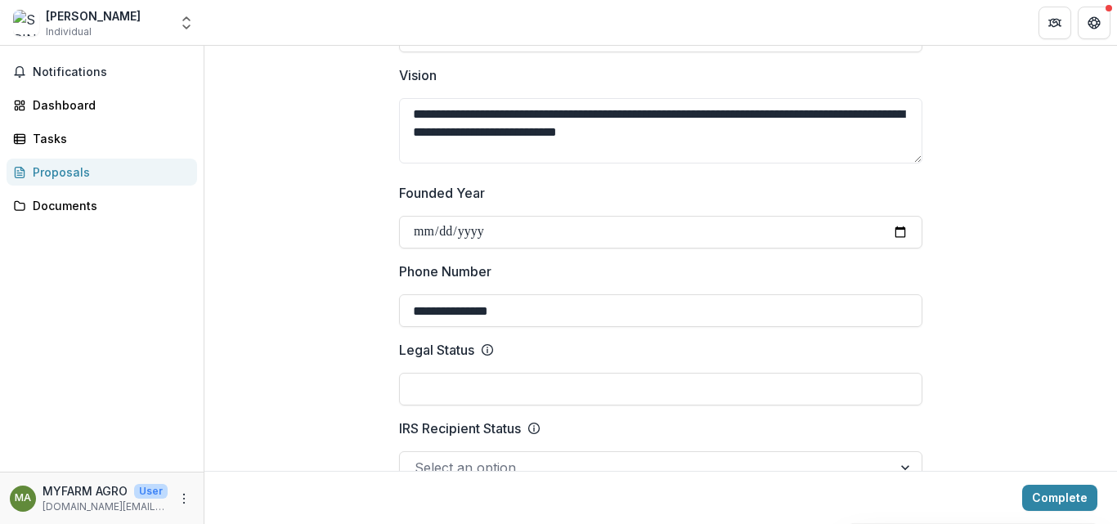
type input "**********"
drag, startPoint x: 487, startPoint y: 353, endPoint x: 493, endPoint y: 370, distance: 17.6
click at [485, 366] on div at bounding box center [660, 369] width 523 height 7
click at [498, 381] on input "Legal Status" at bounding box center [660, 389] width 523 height 33
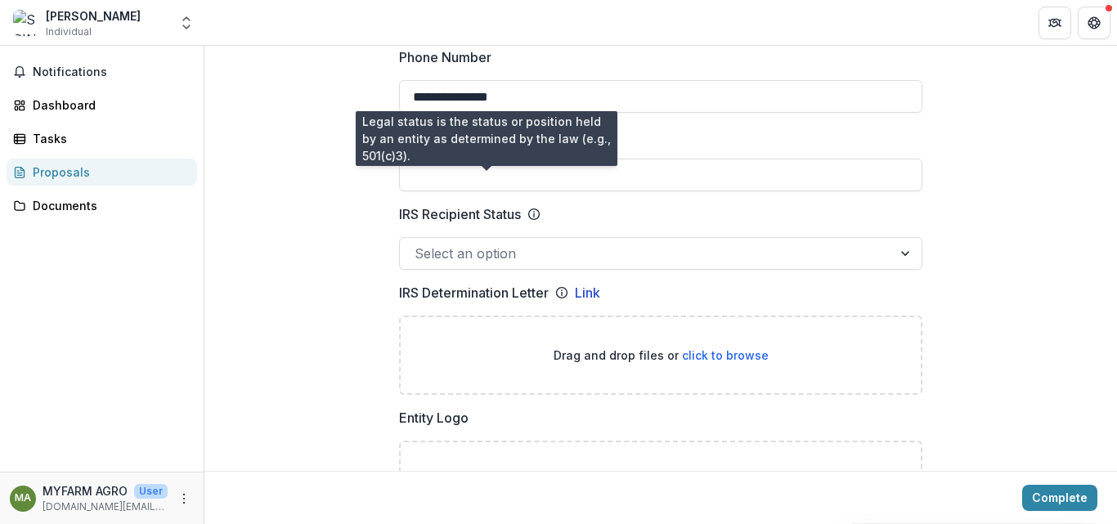
scroll to position [818, 0]
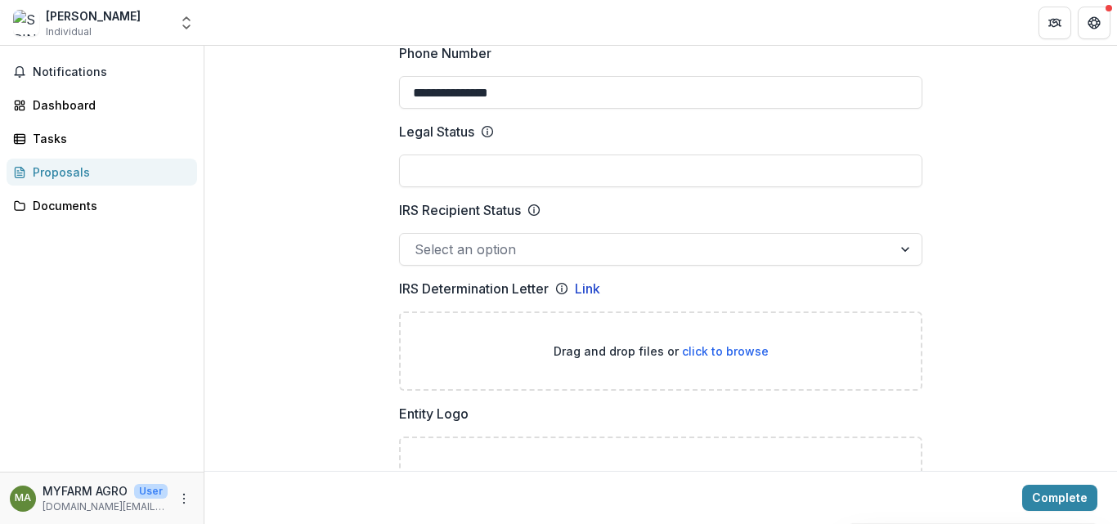
click at [477, 238] on div at bounding box center [646, 249] width 463 height 23
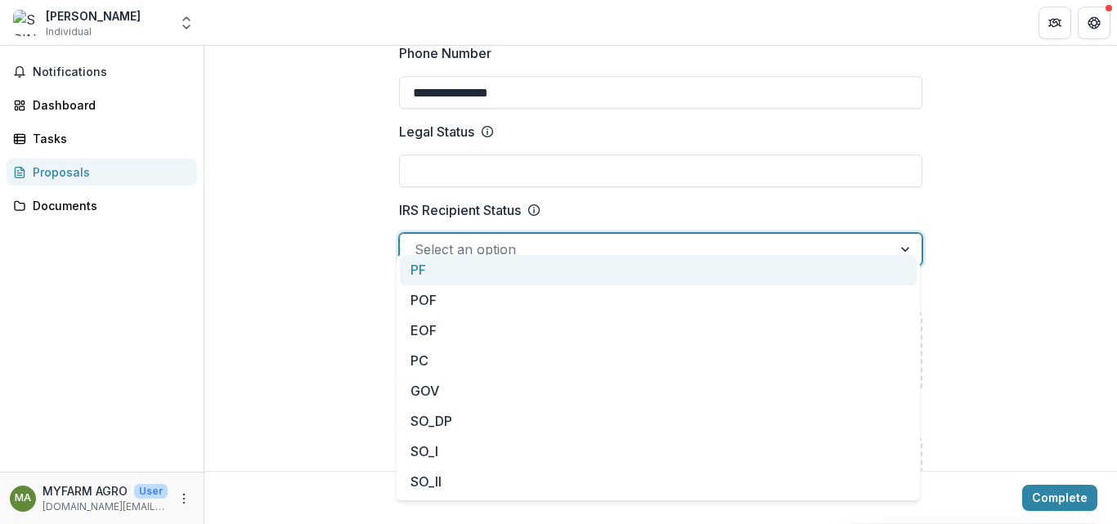
click at [485, 238] on div at bounding box center [646, 249] width 463 height 23
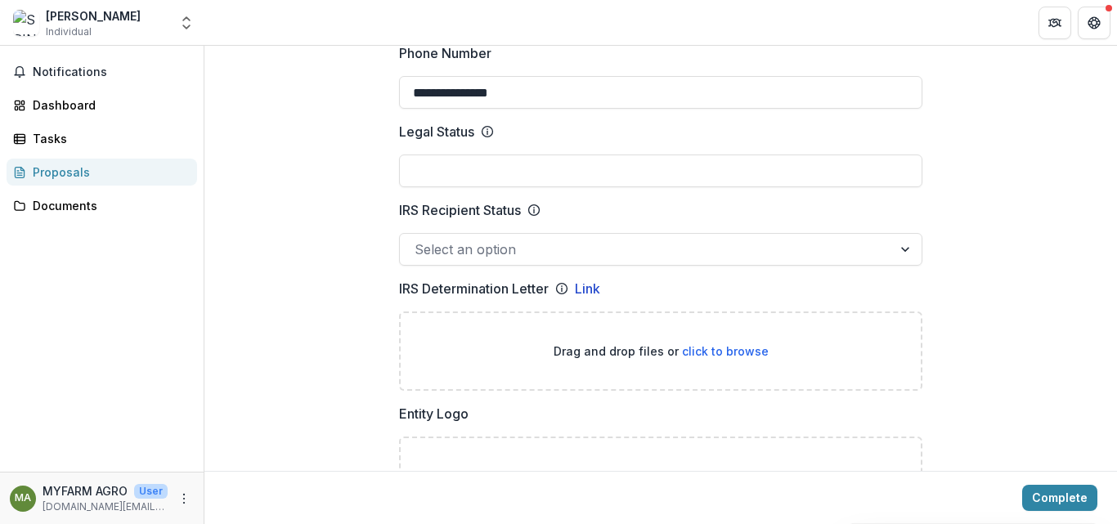
click at [635, 204] on div "IRS Recipient Status Select an option" at bounding box center [660, 232] width 523 height 65
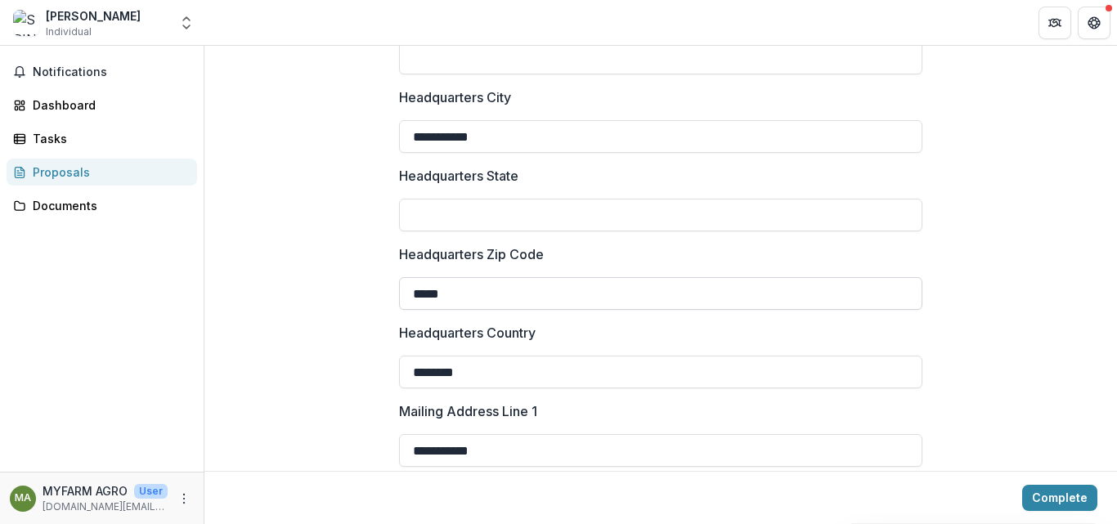
scroll to position [1417, 0]
click at [488, 211] on input "Headquarters State" at bounding box center [660, 214] width 523 height 33
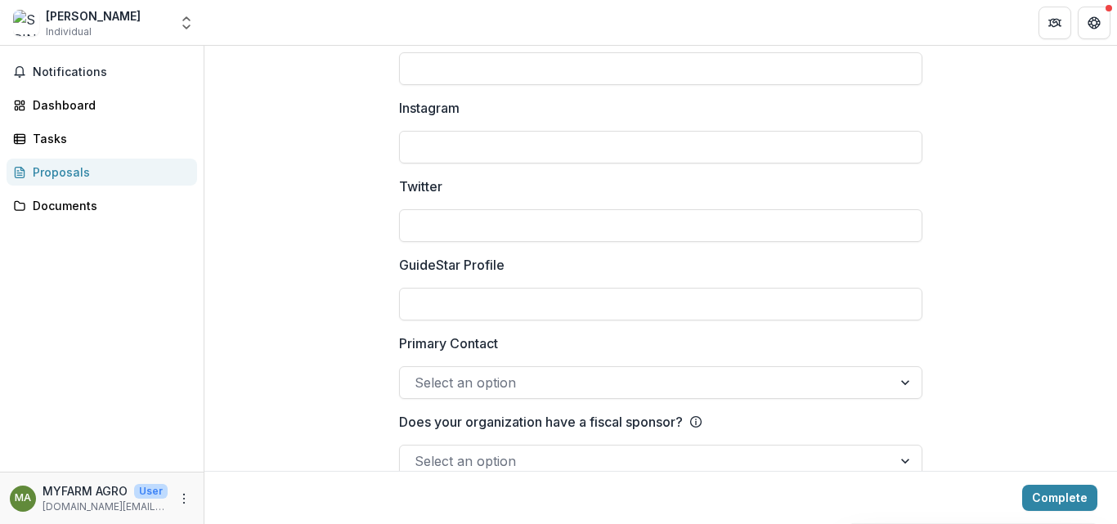
scroll to position [2363, 0]
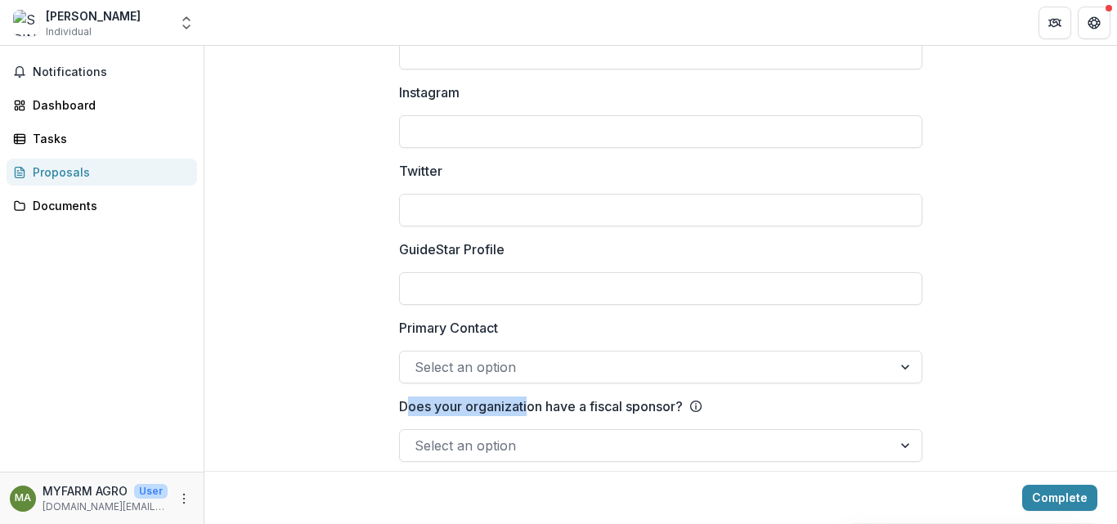
drag, startPoint x: 406, startPoint y: 392, endPoint x: 526, endPoint y: 373, distance: 121.0
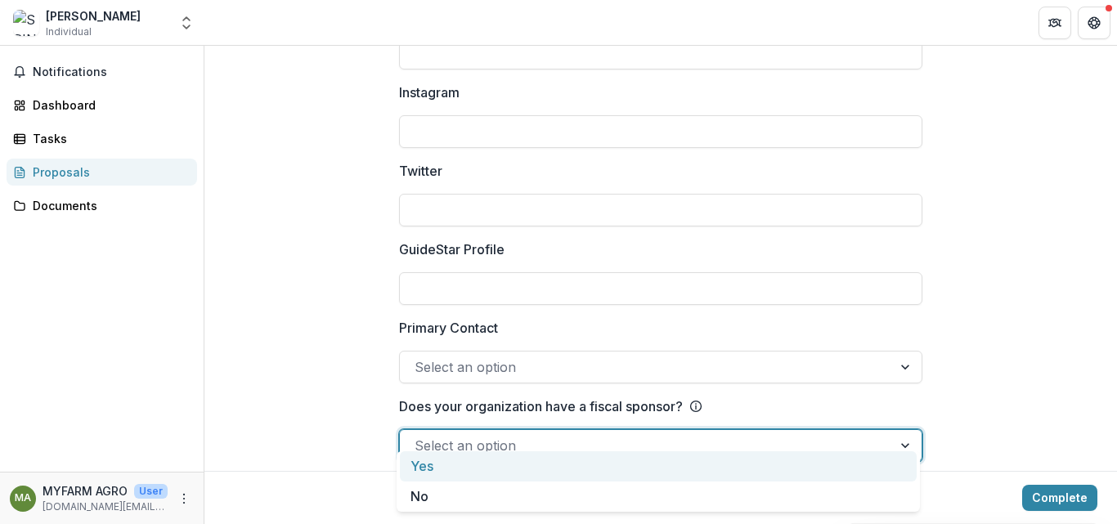
click at [688, 433] on div "Select an option" at bounding box center [646, 446] width 492 height 26
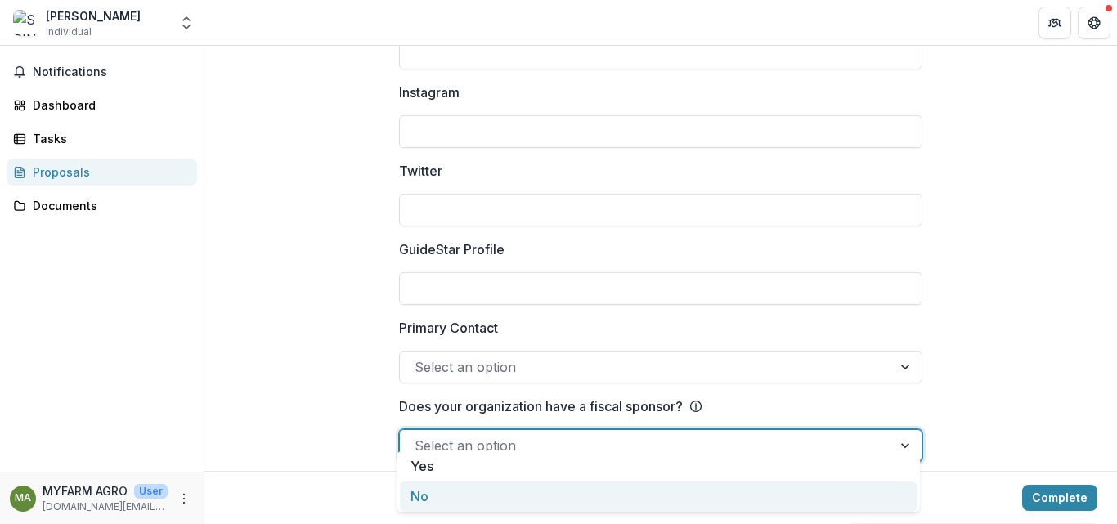
click at [441, 499] on div "No" at bounding box center [658, 497] width 517 height 30
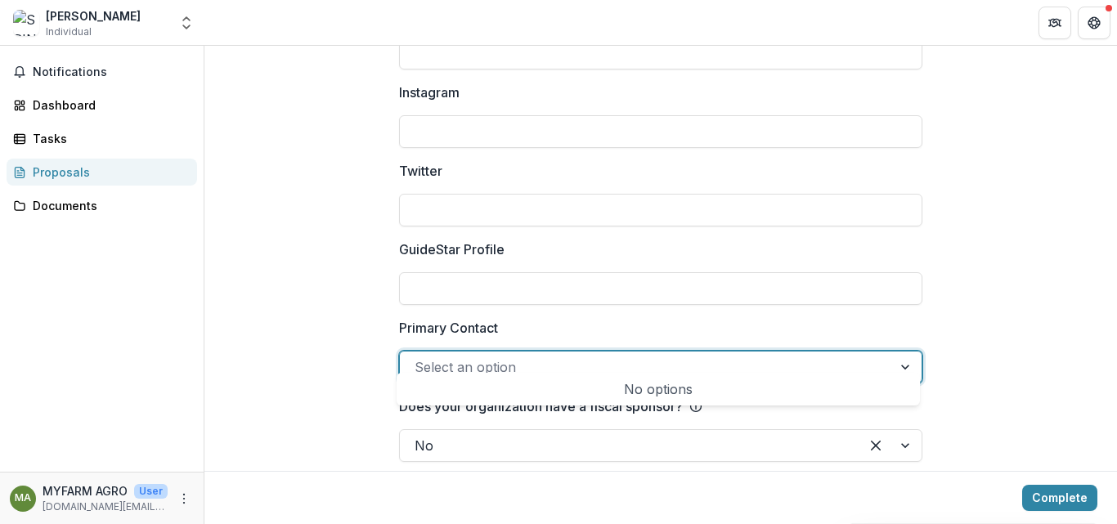
click at [503, 356] on div at bounding box center [646, 367] width 463 height 23
click at [527, 356] on div at bounding box center [646, 367] width 463 height 23
click at [905, 352] on div at bounding box center [906, 367] width 29 height 31
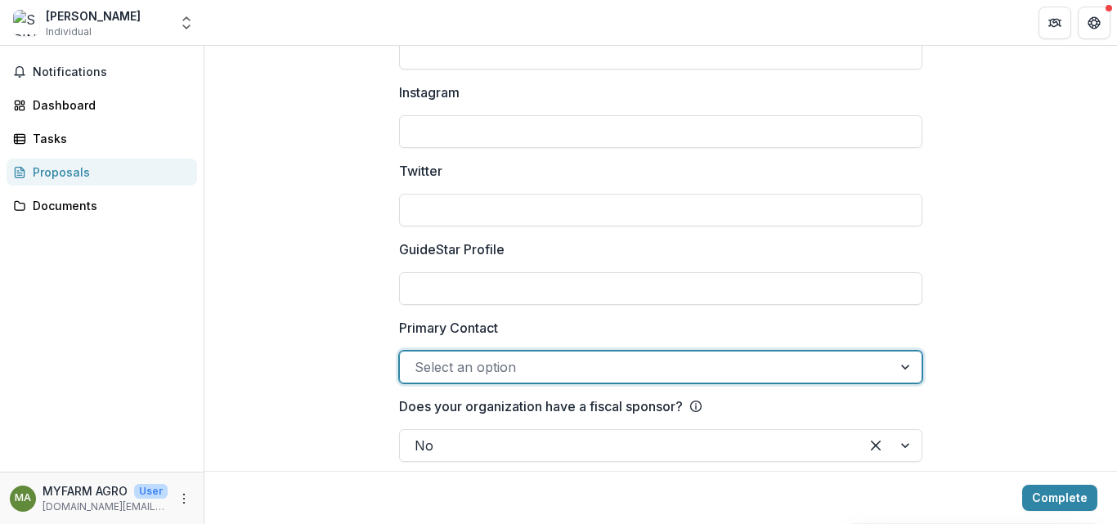
click at [905, 352] on div at bounding box center [906, 367] width 29 height 31
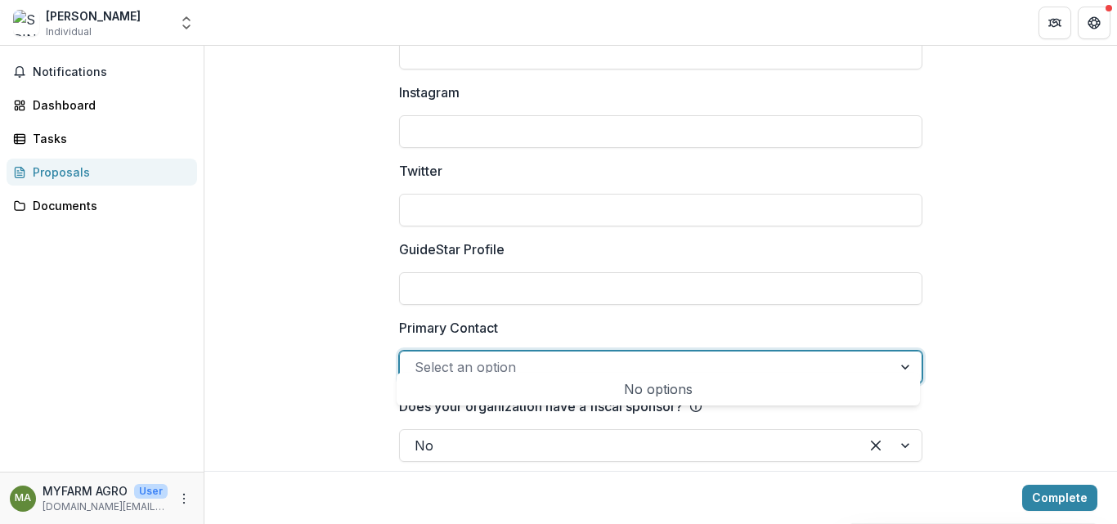
click at [905, 352] on div at bounding box center [906, 367] width 29 height 31
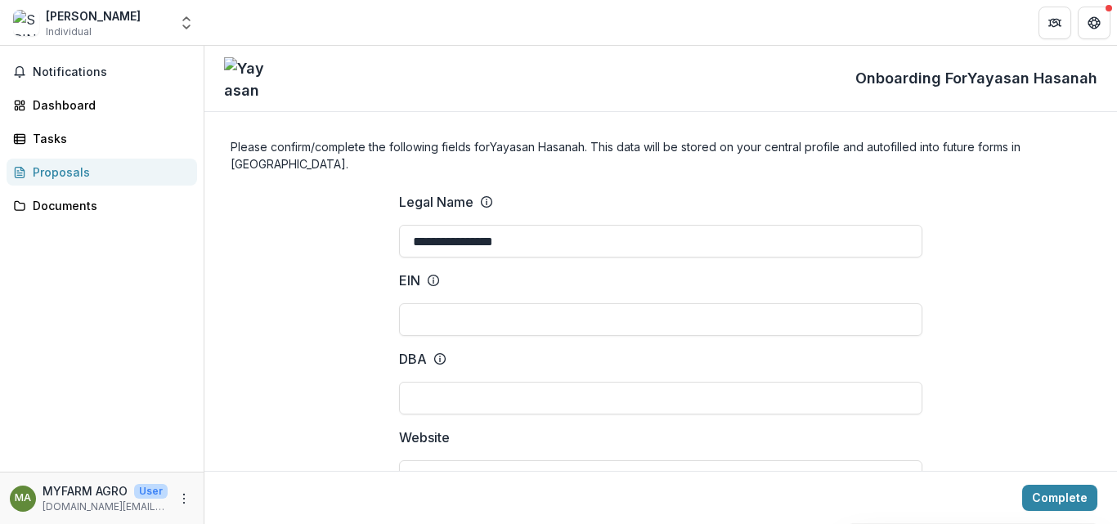
scroll to position [0, 0]
